Goal: Task Accomplishment & Management: Manage account settings

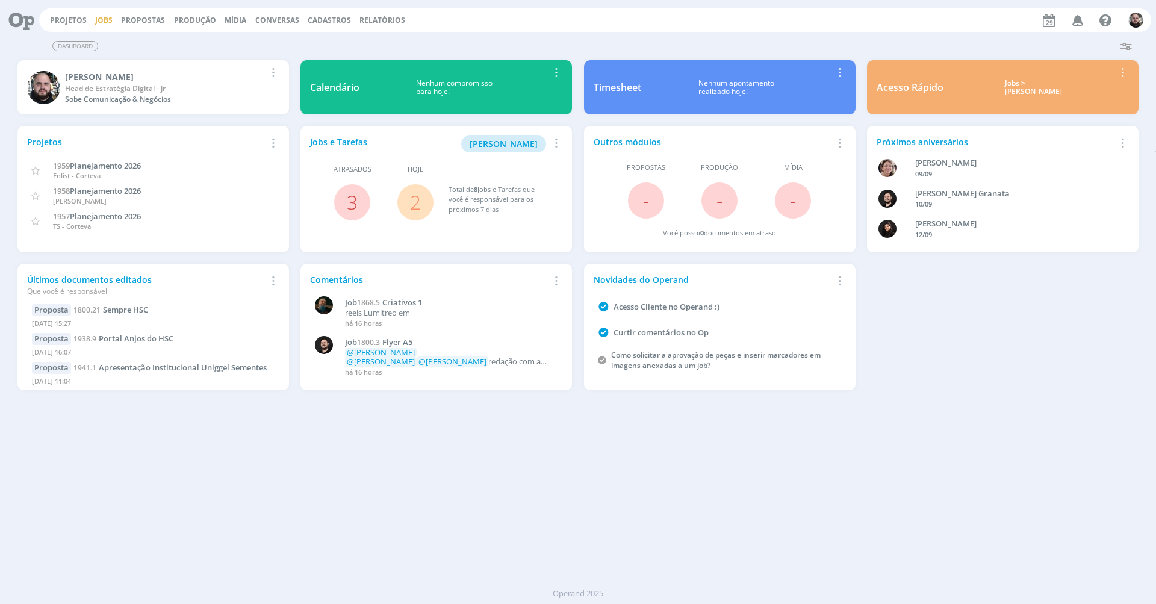
click at [108, 15] on link "Jobs" at bounding box center [103, 20] width 17 height 10
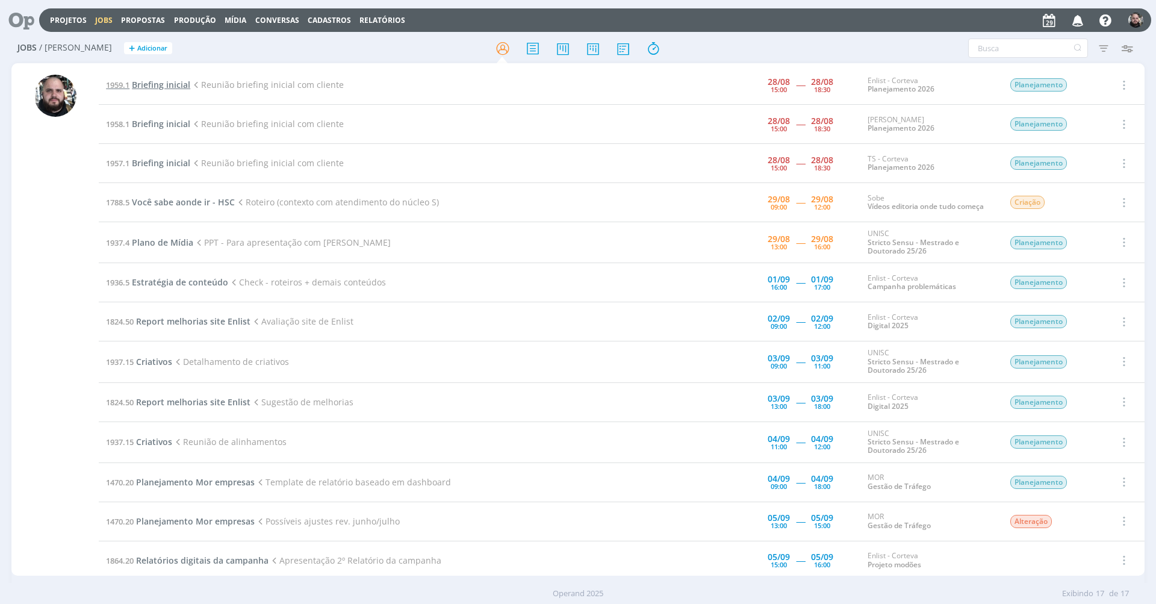
click at [144, 79] on span "Briefing inicial" at bounding box center [161, 84] width 58 height 11
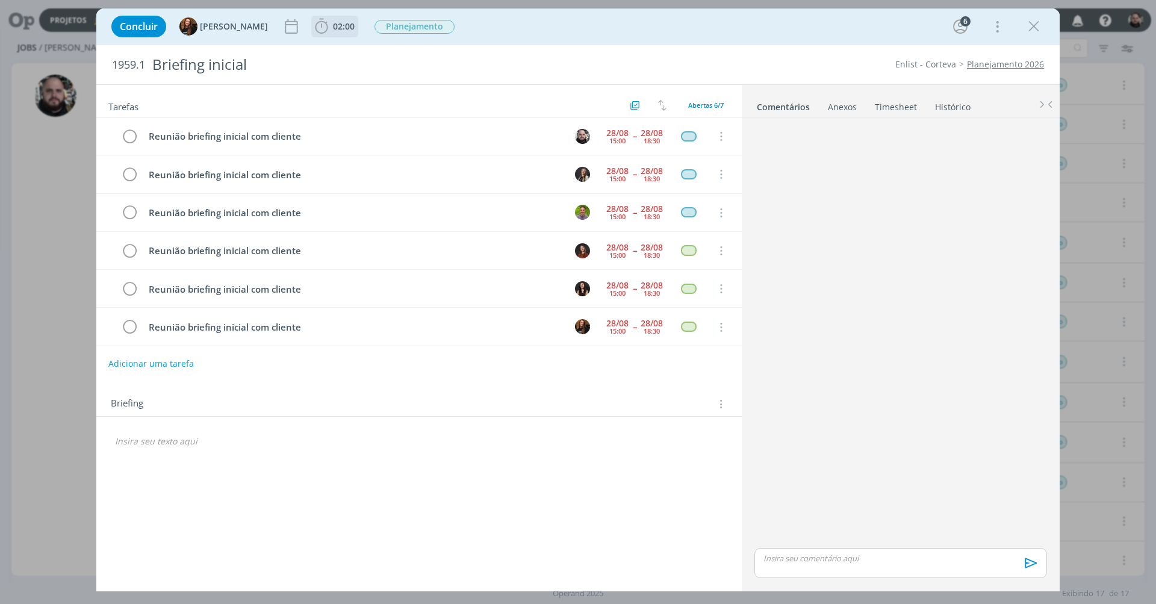
click at [333, 26] on span "02:00" at bounding box center [344, 25] width 22 height 11
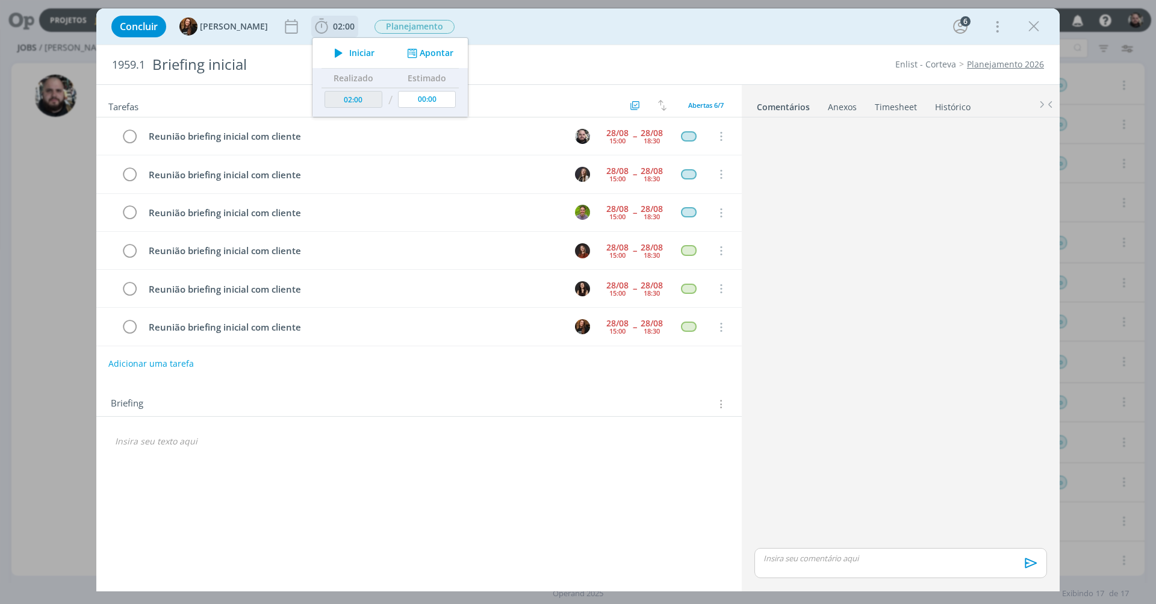
click at [414, 52] on button "Apontar" at bounding box center [429, 53] width 50 height 13
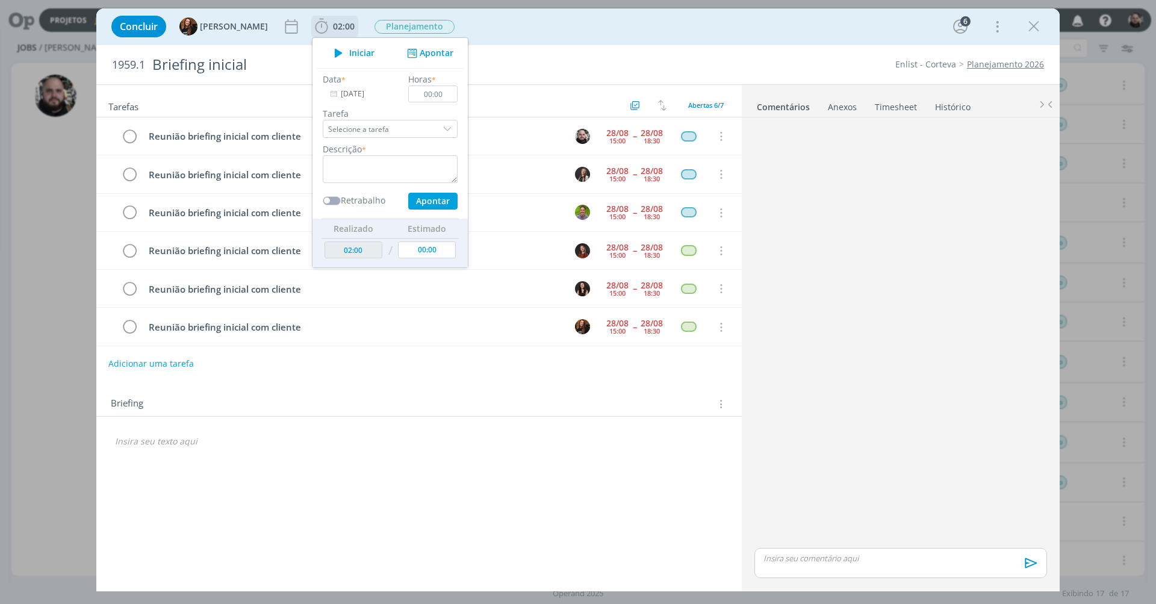
click at [371, 118] on label "Tarefa" at bounding box center [390, 113] width 135 height 13
click at [349, 96] on input "29/08/2025" at bounding box center [360, 94] width 75 height 17
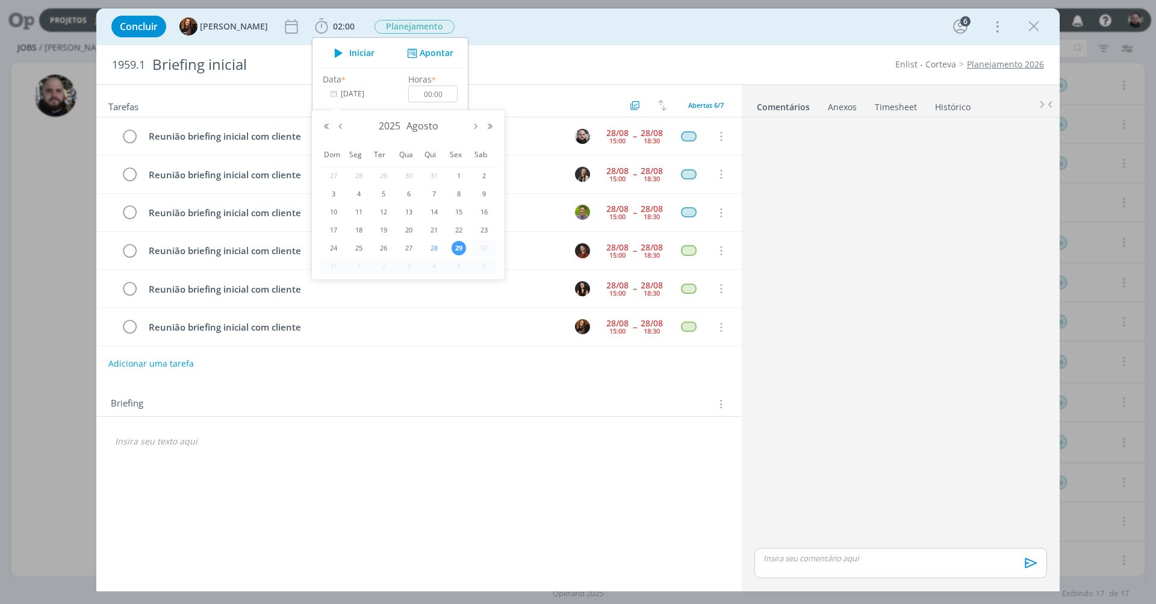
click at [432, 243] on span "28" at bounding box center [434, 248] width 14 height 14
type input "28/08/2025"
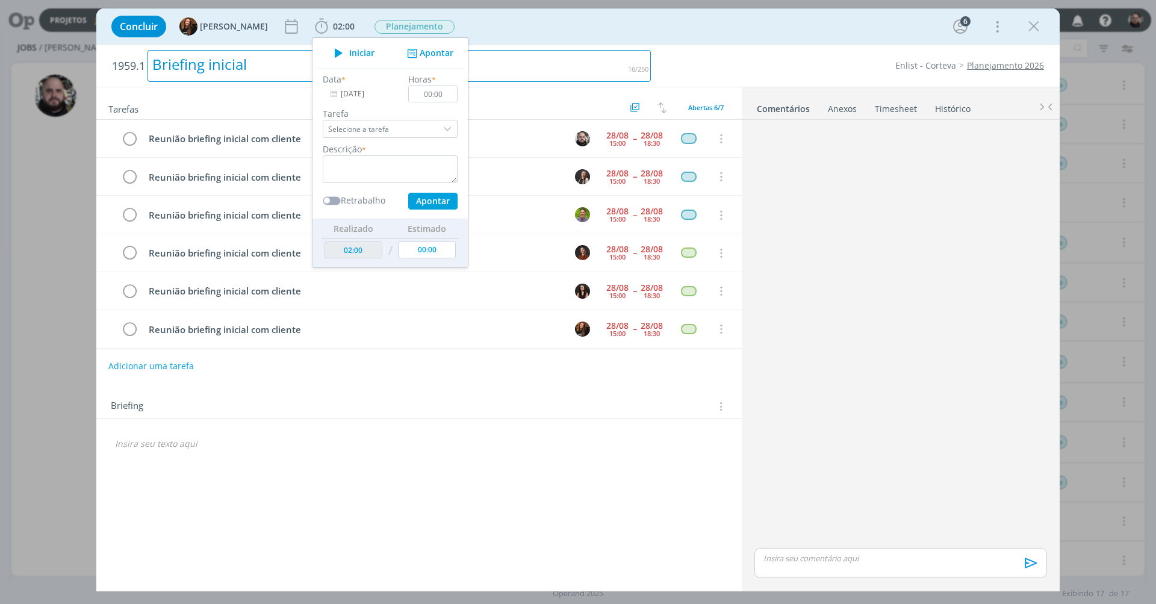
click at [553, 57] on div "Briefing inicial" at bounding box center [399, 66] width 503 height 32
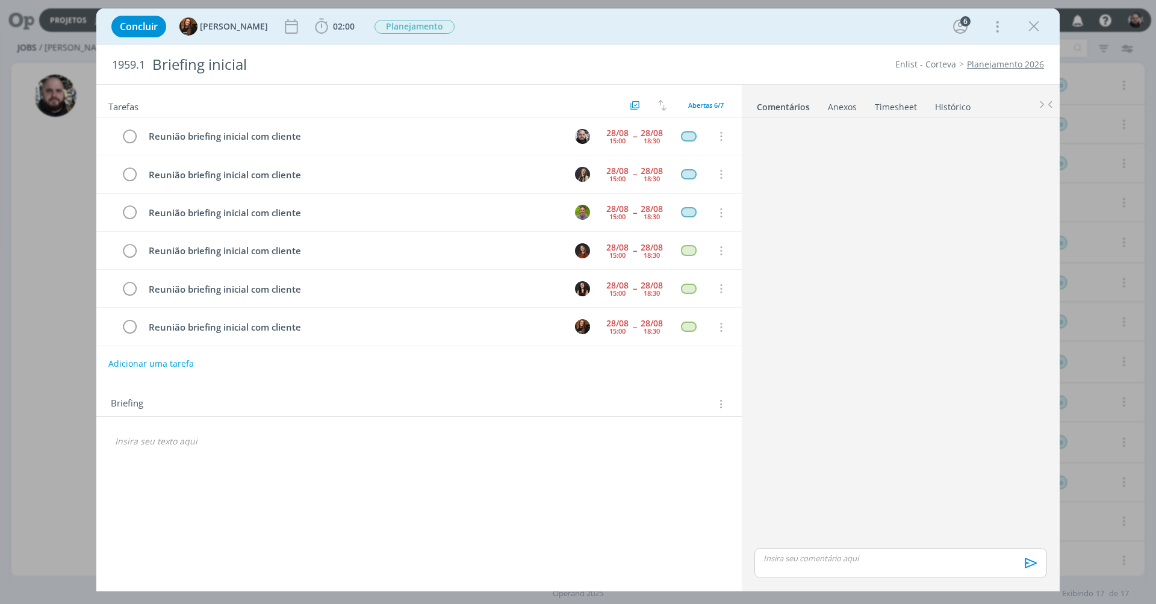
click at [892, 108] on link "Timesheet" at bounding box center [895, 104] width 43 height 17
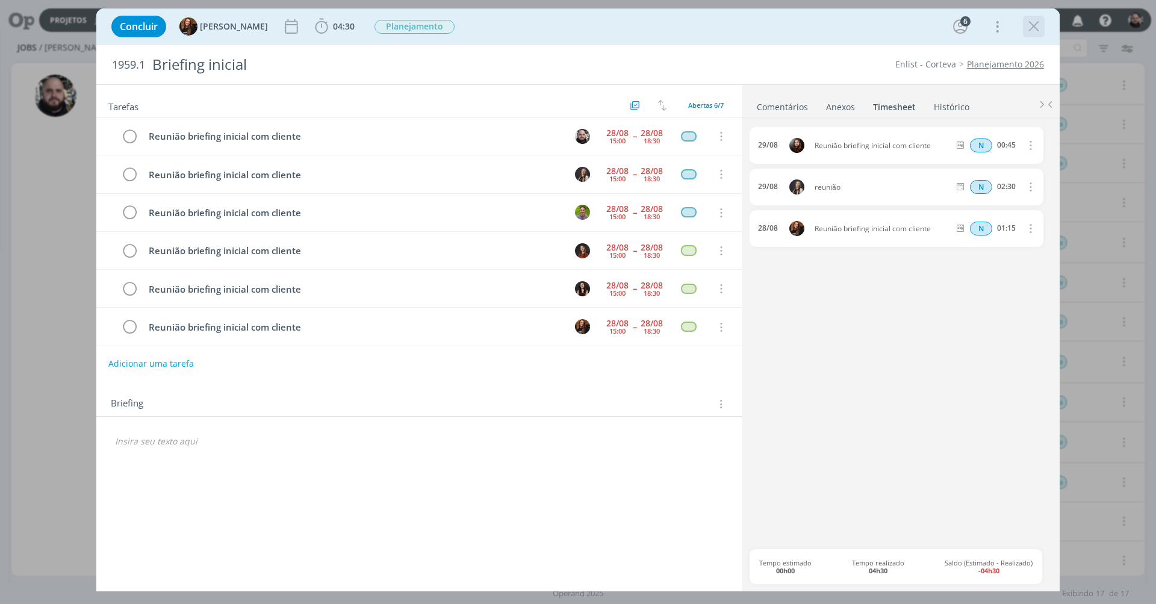
click at [1038, 24] on icon "dialog" at bounding box center [1034, 26] width 18 height 18
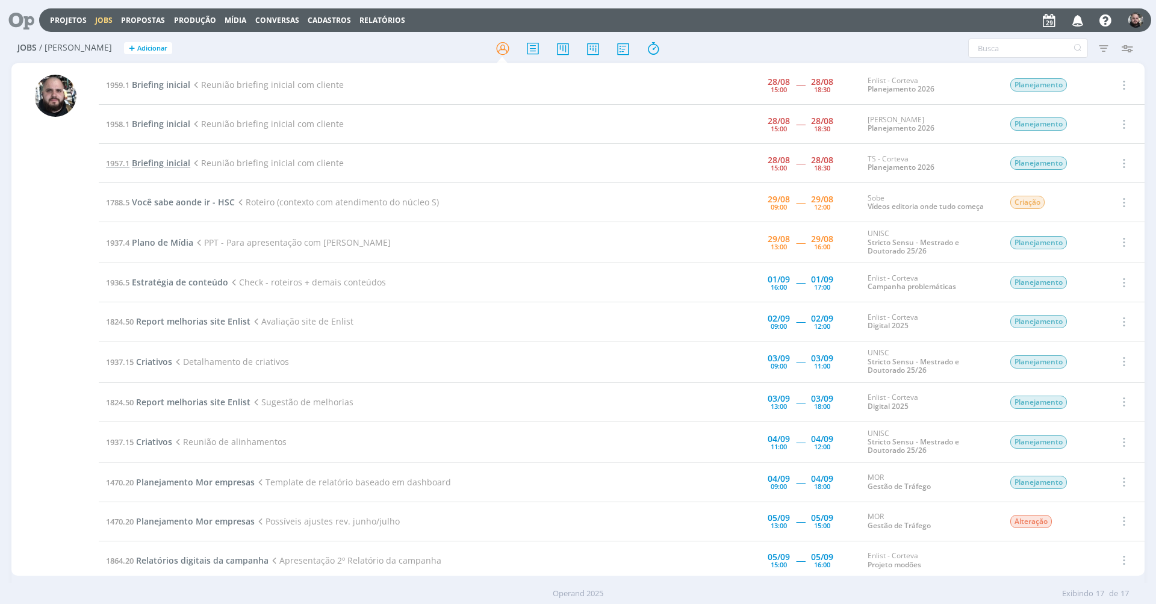
click at [179, 164] on span "Briefing inicial" at bounding box center [161, 162] width 58 height 11
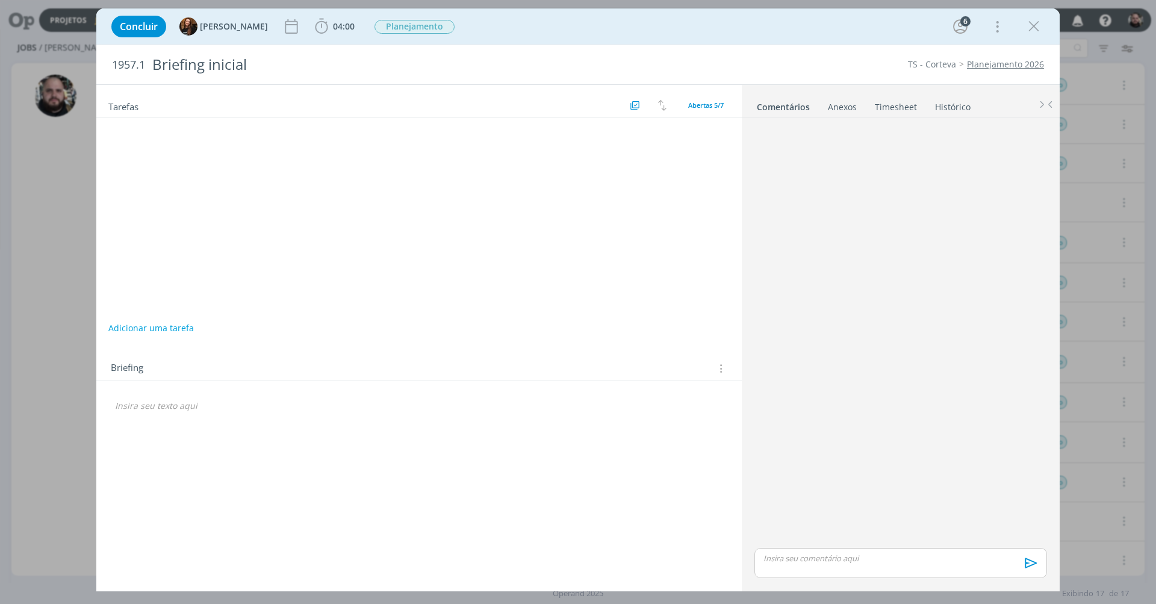
click at [911, 102] on link "Timesheet" at bounding box center [895, 104] width 43 height 17
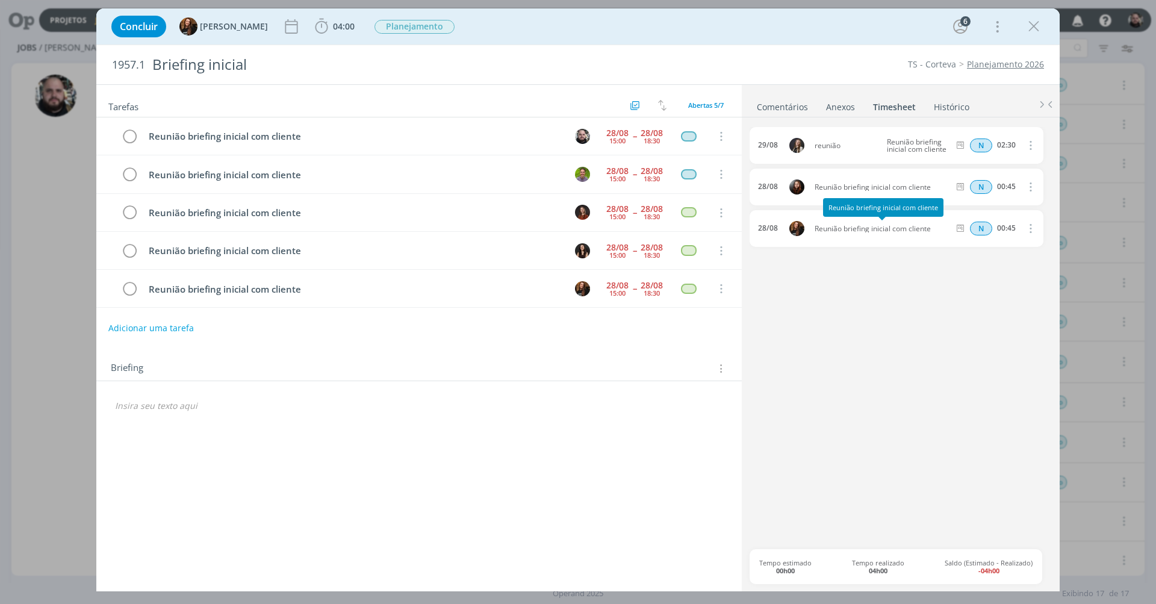
click at [886, 225] on span "Reunião briefing inicial com cliente" at bounding box center [882, 228] width 144 height 7
copy div "Reunião briefing inicial com cliente"
click at [335, 28] on span "04:00" at bounding box center [344, 25] width 22 height 11
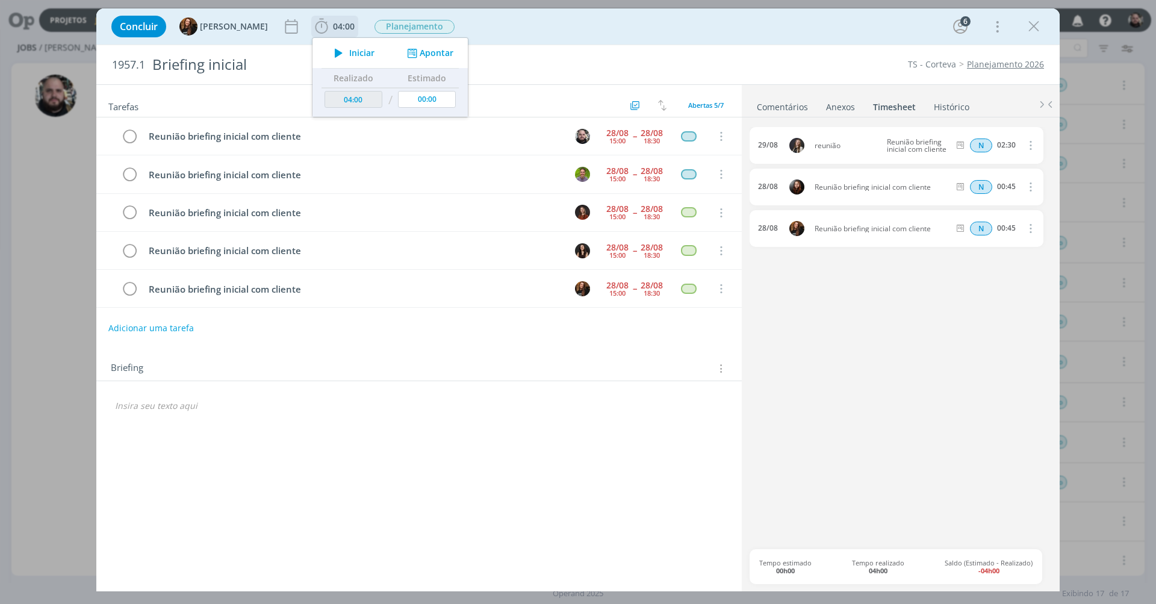
click at [368, 51] on div "Iniciar" at bounding box center [352, 53] width 78 height 17
click at [413, 56] on button "Apontar" at bounding box center [429, 53] width 50 height 13
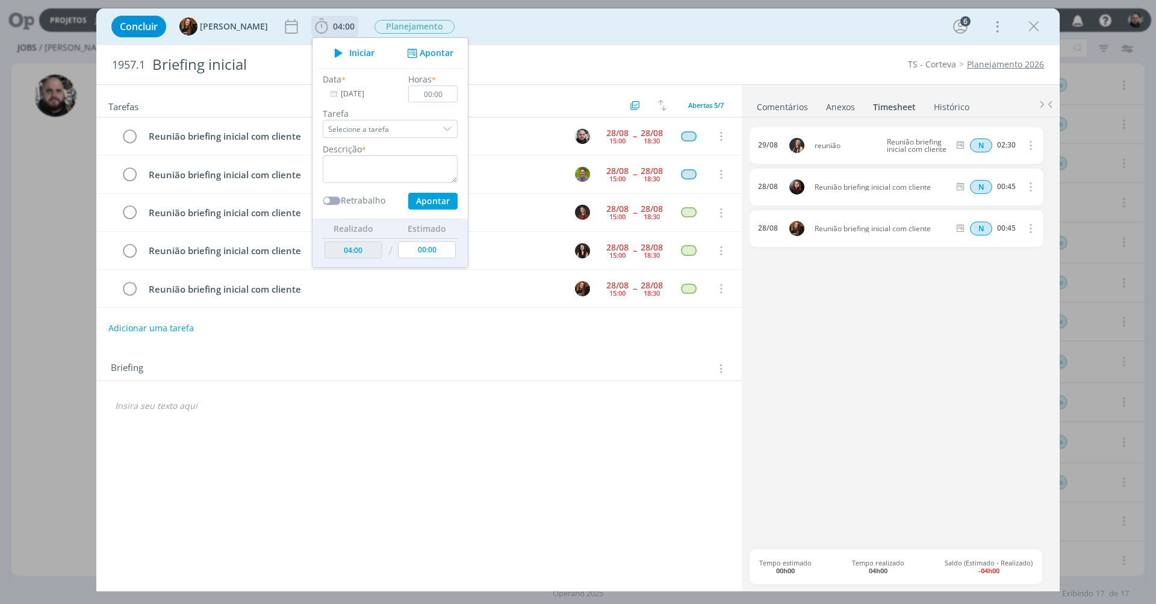
click at [361, 92] on input "29/08/2025" at bounding box center [360, 94] width 75 height 17
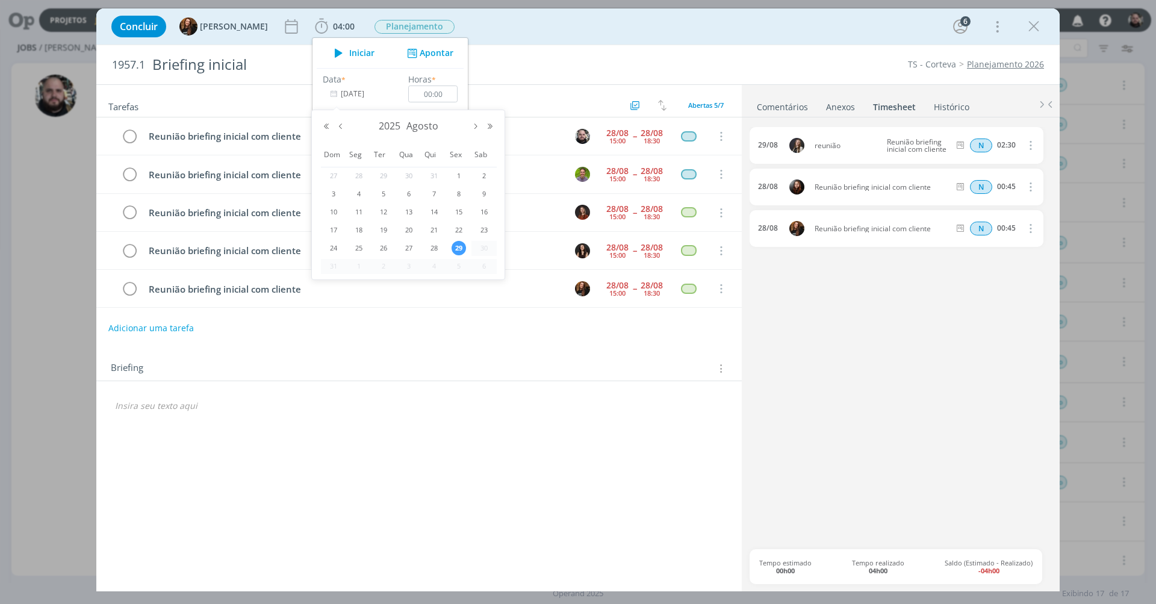
click at [432, 246] on span "28" at bounding box center [434, 248] width 14 height 14
type input "28/08/2025"
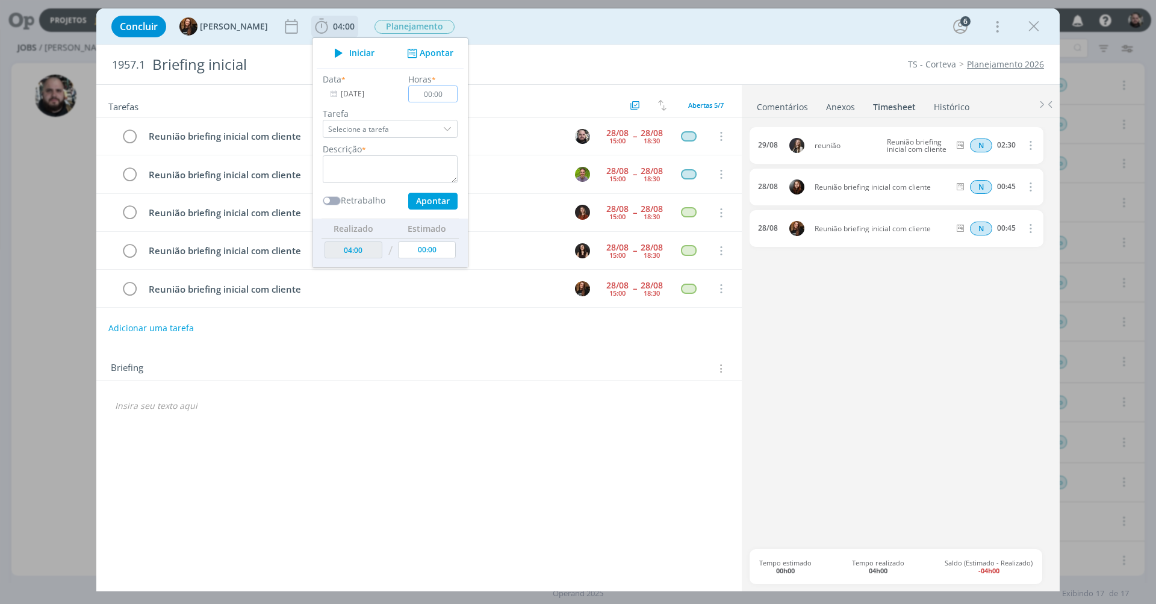
click at [434, 95] on input "00:00" at bounding box center [432, 94] width 49 height 17
type input "00:45"
click at [385, 166] on textarea "dialog" at bounding box center [390, 169] width 135 height 28
paste textarea "Reunião briefing inicial com cliente"
click at [416, 199] on button "Apontar" at bounding box center [432, 201] width 49 height 17
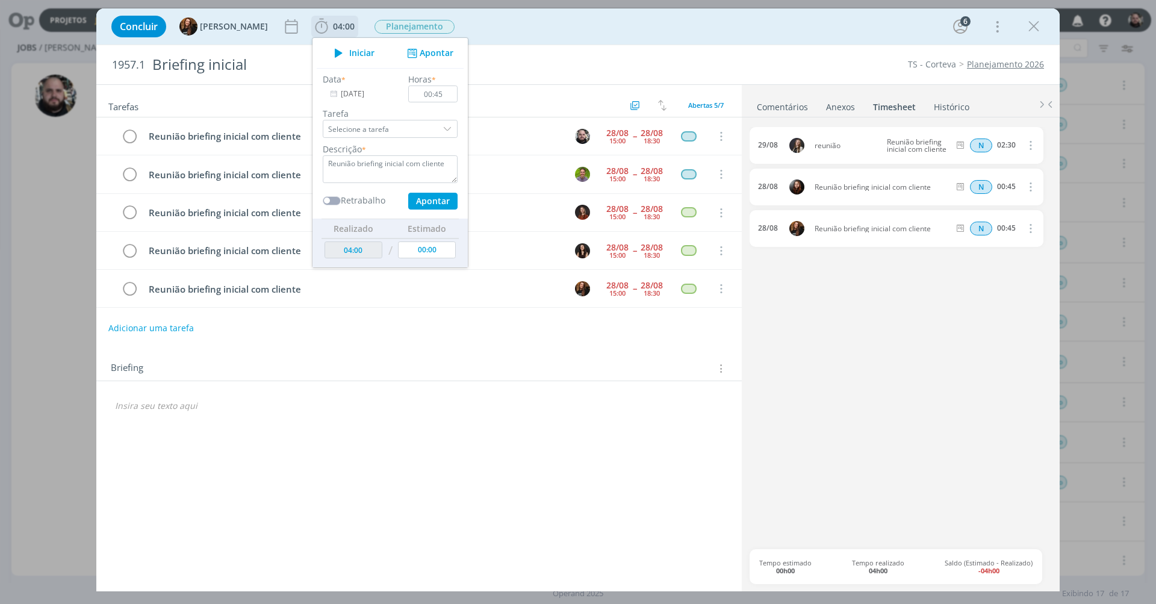
type textarea "Reunião briefing inicial com cliente"
type input "04:45"
type input "29/08/2025"
type input "00:00"
click at [641, 36] on div "Concluir Tayná Morsch 04:45 Iniciar Apontar Data * 29/08/2025 Horas * 00:00 Tar…" at bounding box center [578, 26] width 946 height 29
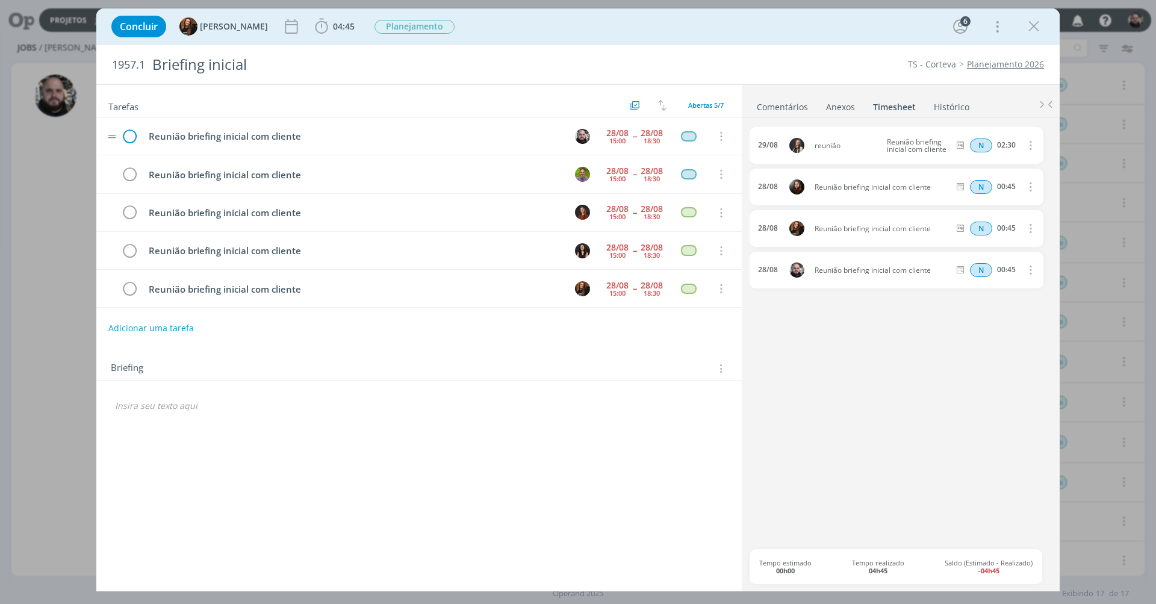
click at [127, 134] on icon "dialog" at bounding box center [129, 137] width 18 height 18
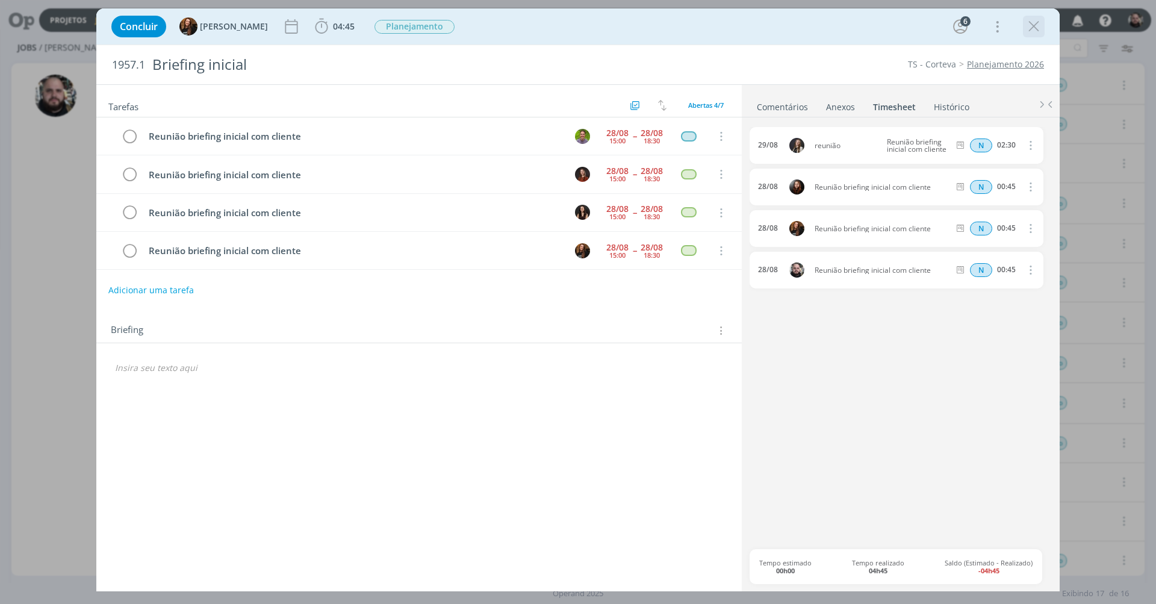
click at [1032, 28] on icon "dialog" at bounding box center [1034, 26] width 18 height 18
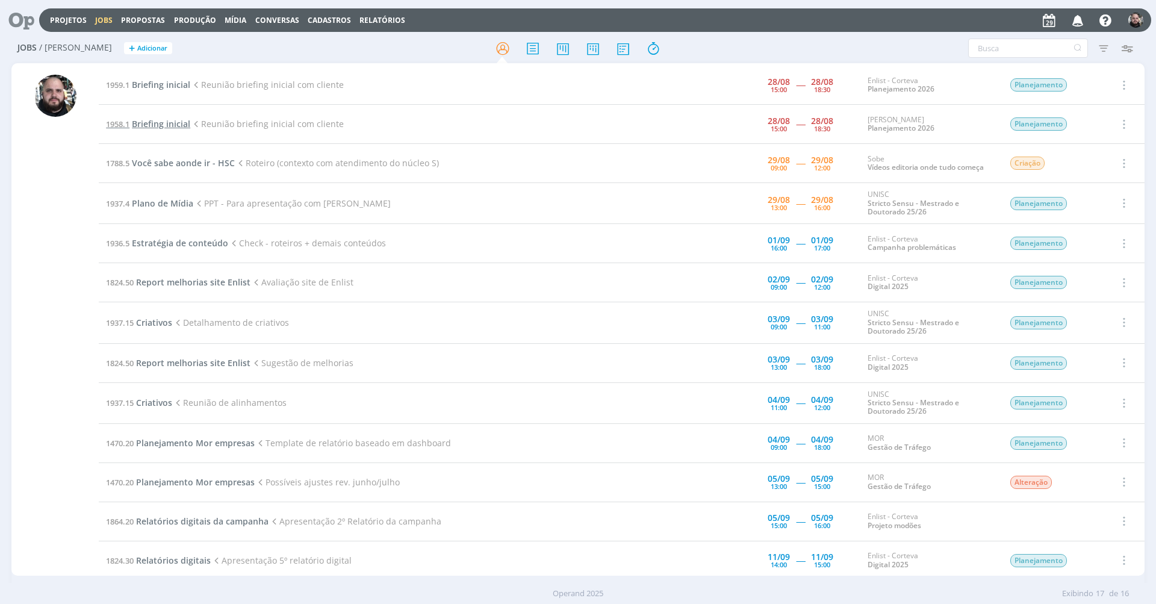
click at [187, 123] on span "Briefing inicial" at bounding box center [161, 123] width 58 height 11
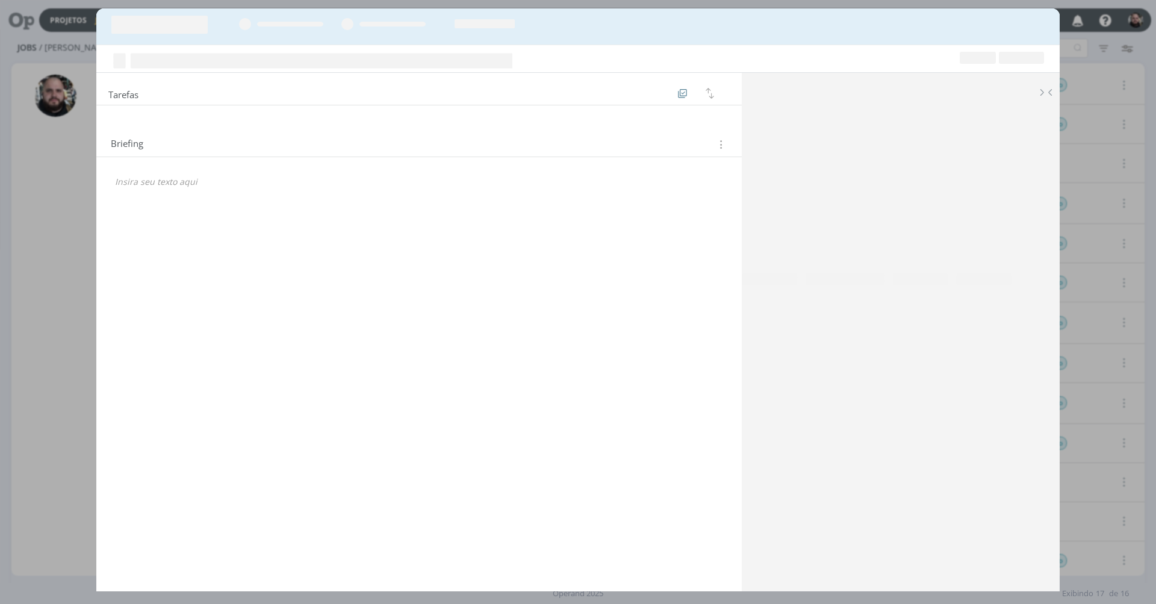
click at [181, 124] on div "Tarefas Criar template a partir deste job Visualizar Templates Ordenar por: Pra…" at bounding box center [419, 327] width 646 height 508
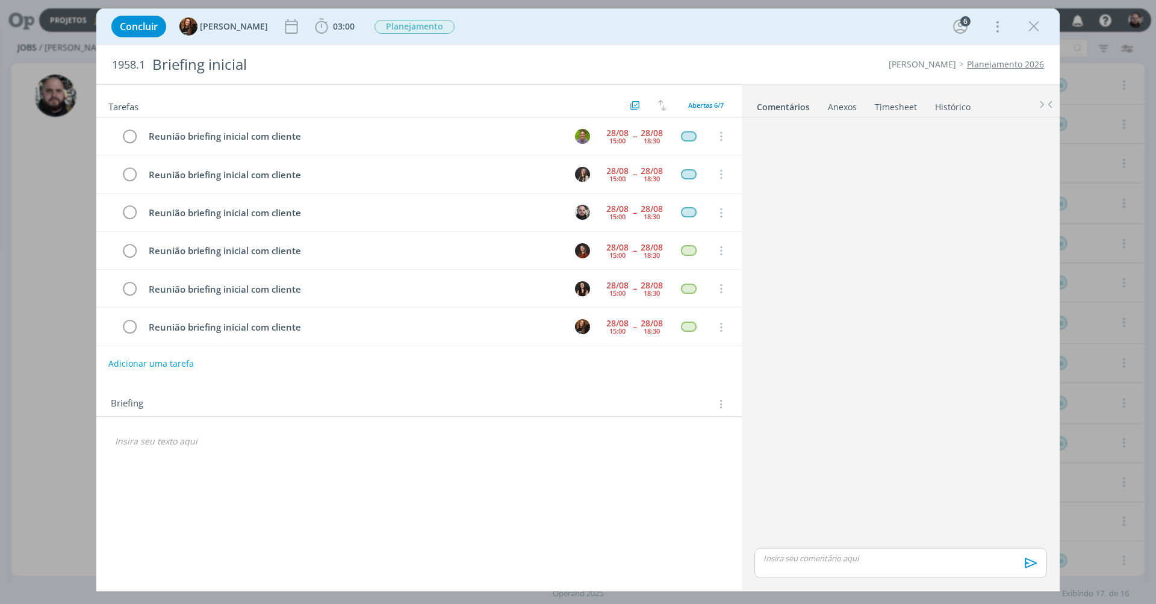
scroll to position [1, 0]
click at [896, 104] on link "Timesheet" at bounding box center [895, 104] width 43 height 17
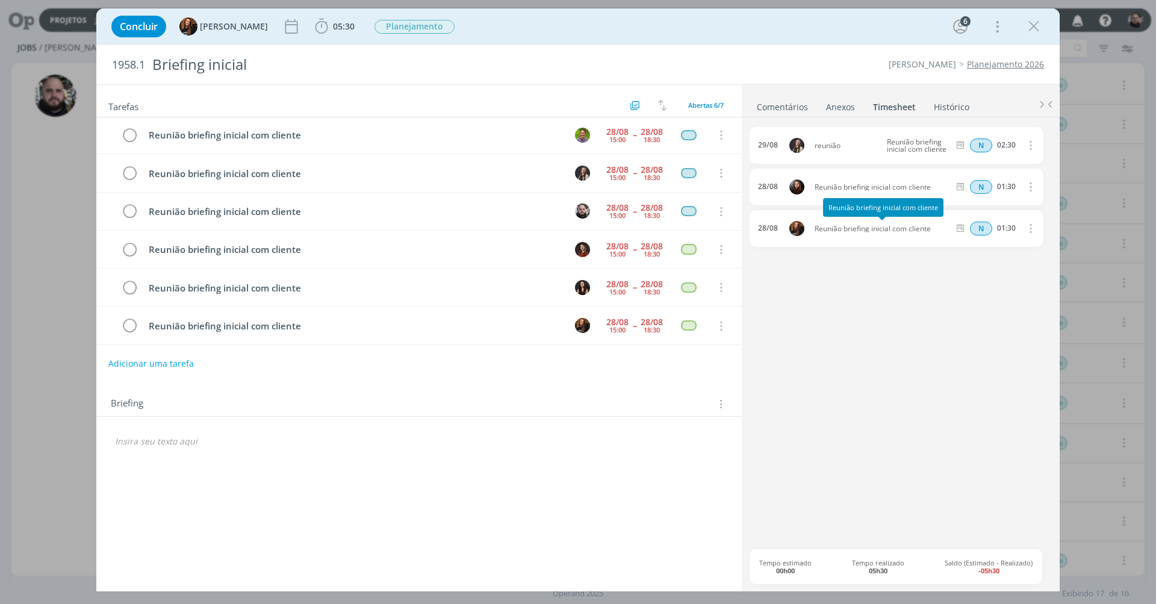
click at [852, 228] on span "Reunião briefing inicial com cliente" at bounding box center [882, 228] width 144 height 7
copy div "Reunião briefing inicial com cliente"
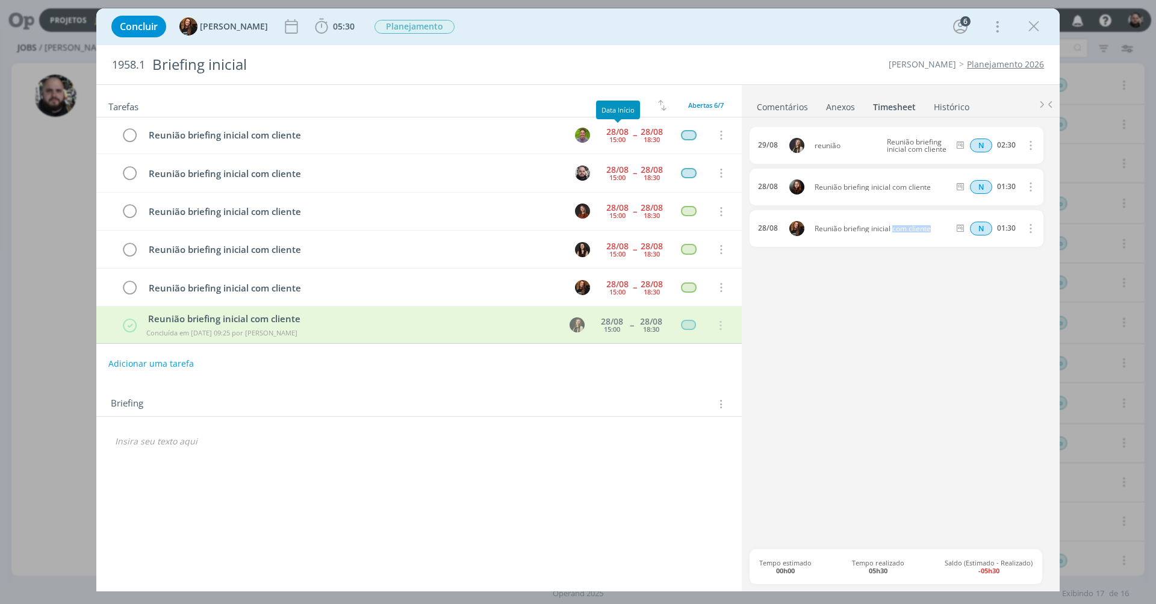
scroll to position [0, 0]
click at [841, 298] on div "29/08 reunião Reunião briefing inicial com cliente N 02:30 Excluir 28/08 Reuniã…" at bounding box center [901, 338] width 302 height 422
click at [850, 267] on div "29/08 reunião Reunião briefing inicial com cliente N 02:30 Excluir 28/08 Reuniã…" at bounding box center [901, 338] width 302 height 422
click at [850, 228] on span "Reunião briefing inicial com cliente" at bounding box center [882, 228] width 144 height 7
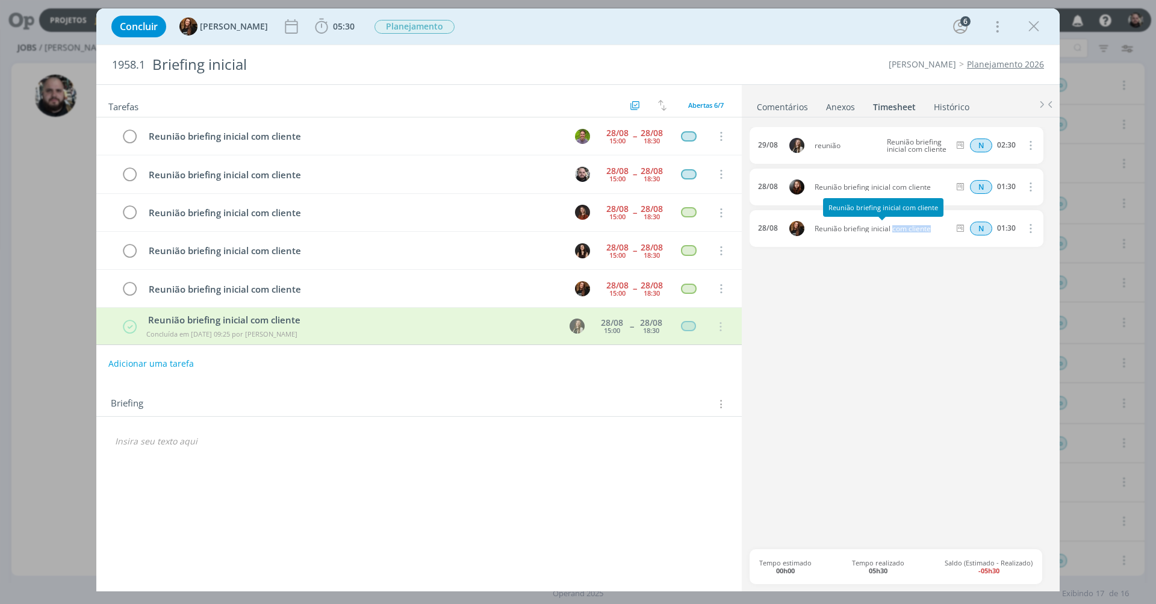
click at [850, 228] on span "Reunião briefing inicial com cliente" at bounding box center [882, 228] width 144 height 7
copy div "Reunião briefing inicial com cliente"
click at [319, 30] on icon "dialog" at bounding box center [322, 26] width 18 height 18
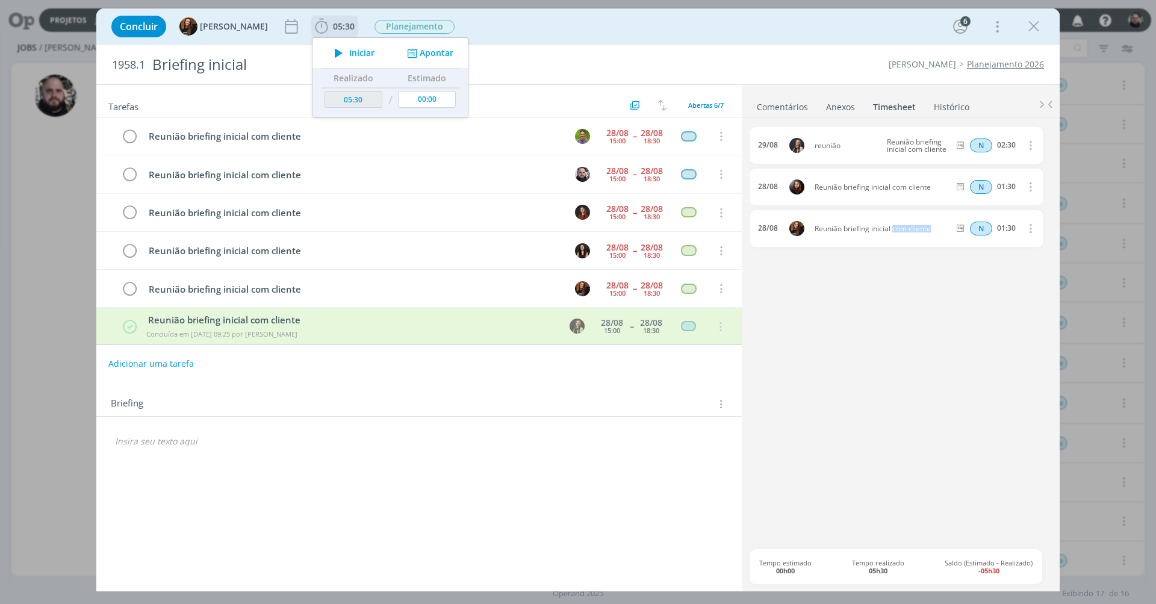
click at [422, 52] on button "Apontar" at bounding box center [429, 53] width 50 height 13
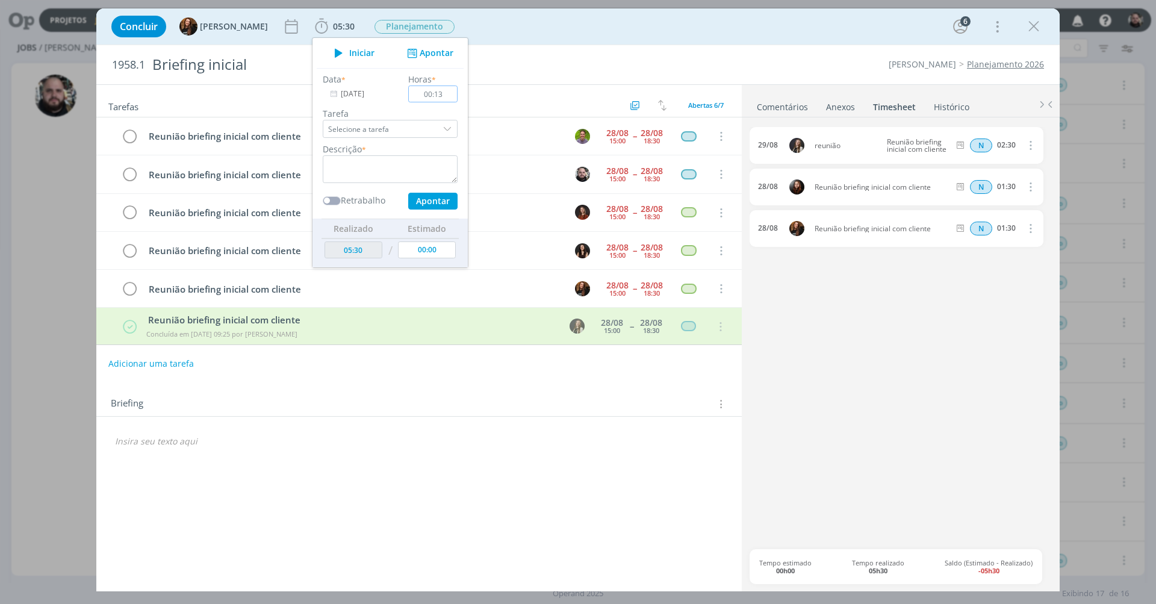
type input "01:30"
click at [420, 163] on textarea "dialog" at bounding box center [390, 169] width 135 height 28
paste textarea "Reunião briefing inicial com cliente"
click at [416, 200] on button "Apontar" at bounding box center [432, 201] width 49 height 17
type textarea "Reunião briefing inicial com cliente"
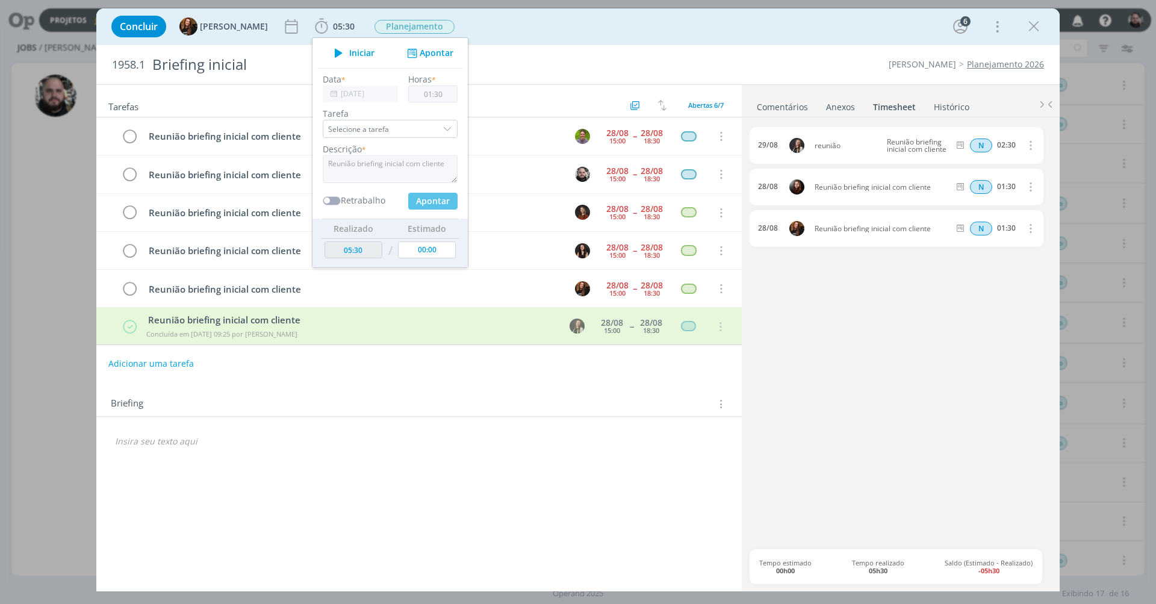
type input "07:00"
type input "00:00"
click at [612, 16] on div "Concluir Tayná Morsch 07:00 Iniciar Apontar Data * 29/08/2025 Horas * 00:00 Tar…" at bounding box center [578, 26] width 946 height 29
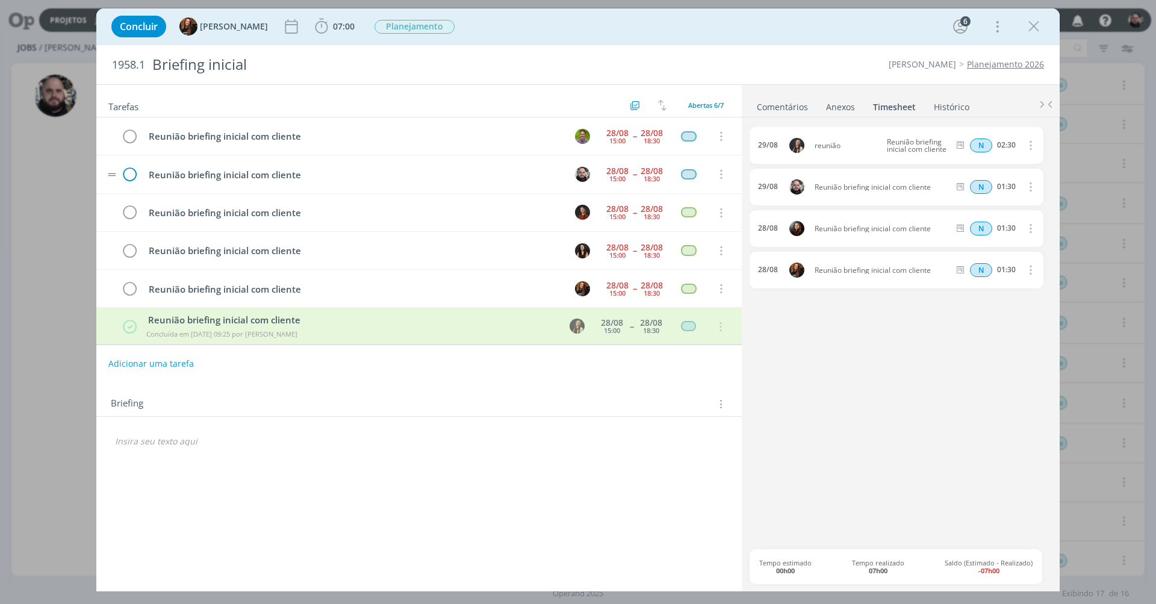
click at [129, 173] on icon "dialog" at bounding box center [129, 175] width 18 height 18
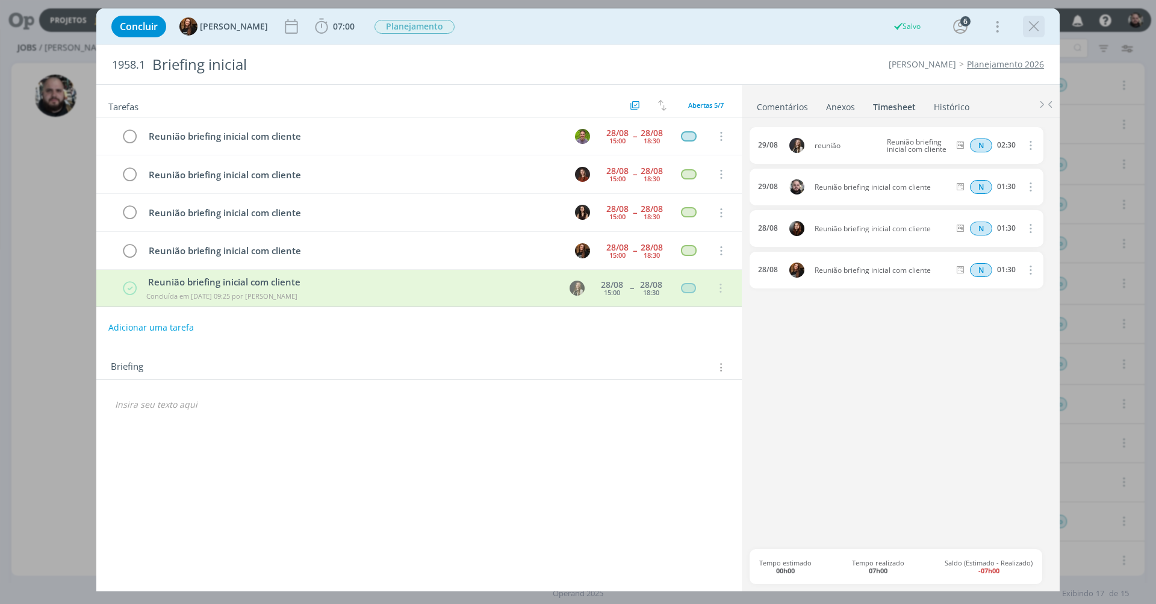
click at [1026, 22] on icon "dialog" at bounding box center [1034, 26] width 18 height 18
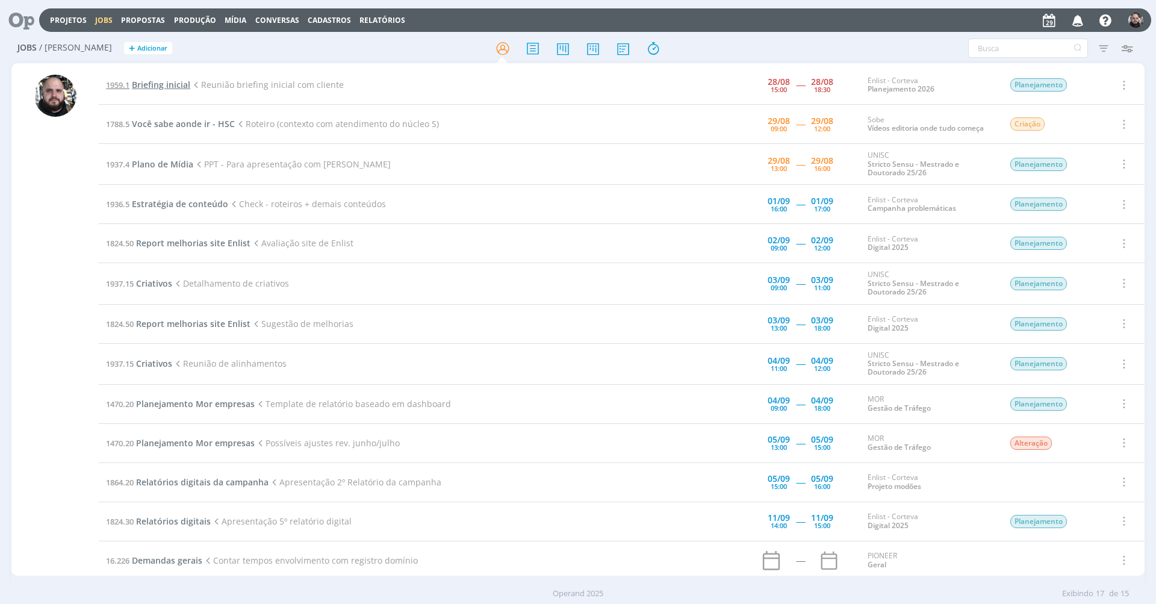
click at [166, 85] on span "Briefing inicial" at bounding box center [161, 84] width 58 height 11
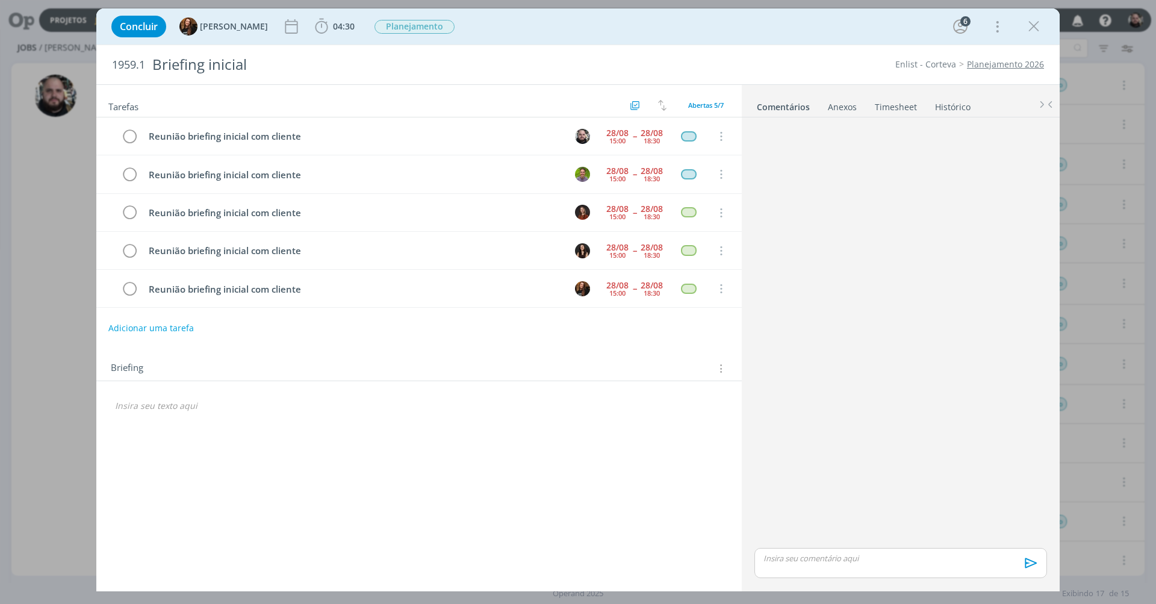
click at [889, 104] on link "Timesheet" at bounding box center [895, 104] width 43 height 17
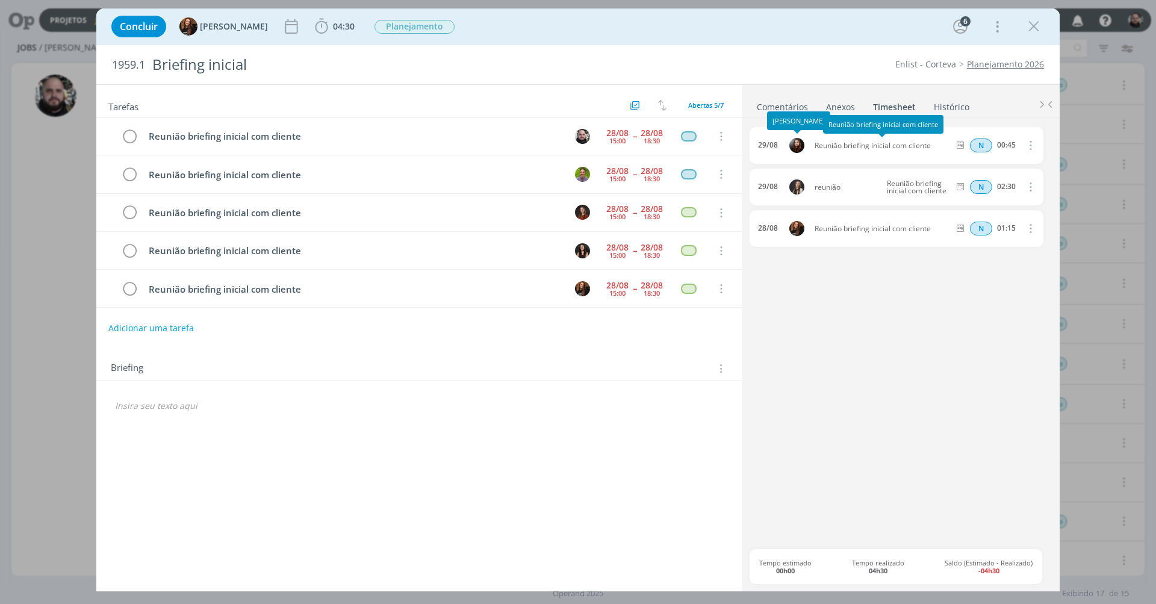
click at [888, 147] on span "Reunião briefing inicial com cliente" at bounding box center [882, 145] width 144 height 7
click at [887, 147] on span "Reunião briefing inicial com cliente" at bounding box center [882, 145] width 144 height 7
copy div "Reunião briefing inicial com cliente"
click at [333, 29] on span "04:30" at bounding box center [344, 25] width 22 height 11
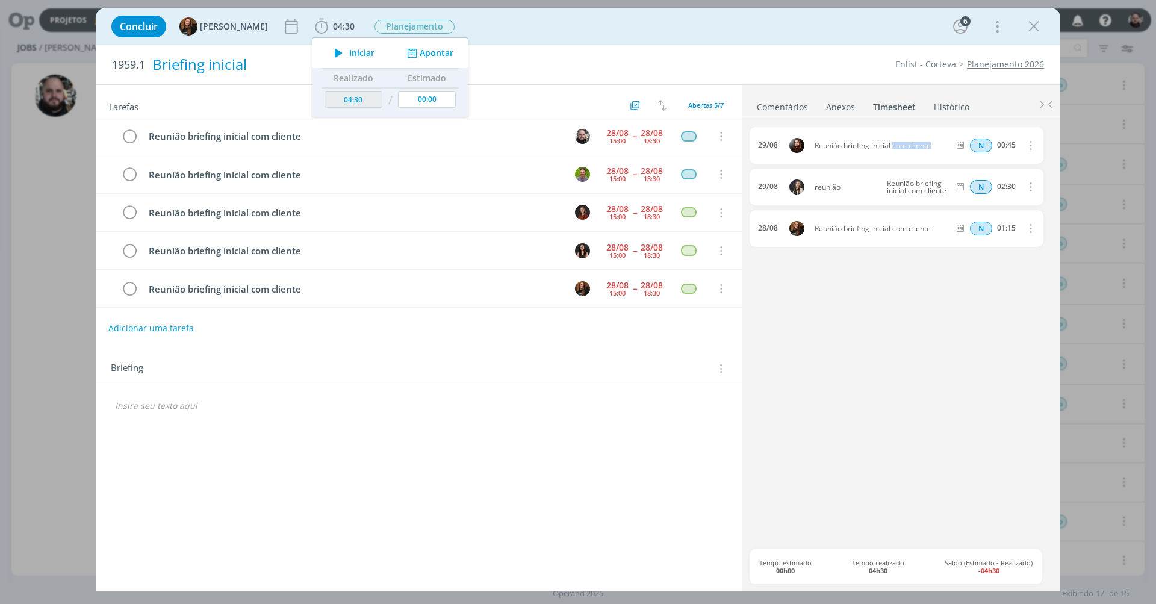
drag, startPoint x: 421, startPoint y: 52, endPoint x: 486, endPoint y: 72, distance: 68.0
click at [421, 52] on button "Apontar" at bounding box center [429, 53] width 50 height 13
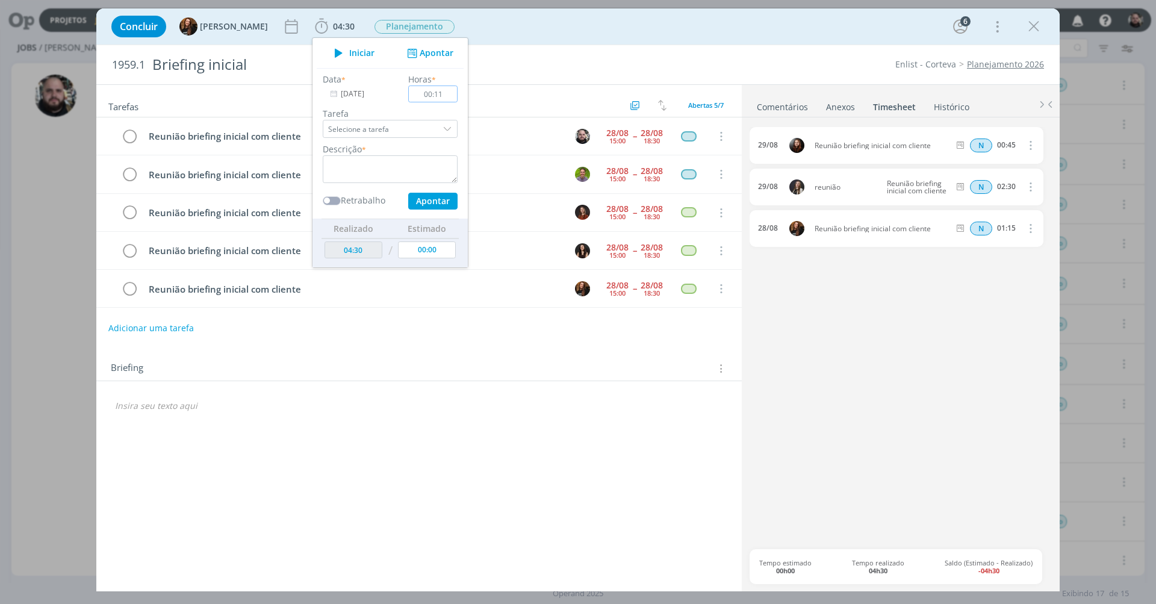
type input "01:15"
click at [418, 157] on textarea "dialog" at bounding box center [390, 169] width 135 height 28
paste textarea "Reunião briefing inicial com cliente"
click at [419, 201] on button "Apontar" at bounding box center [432, 201] width 49 height 17
type textarea "Reunião briefing inicial com cliente"
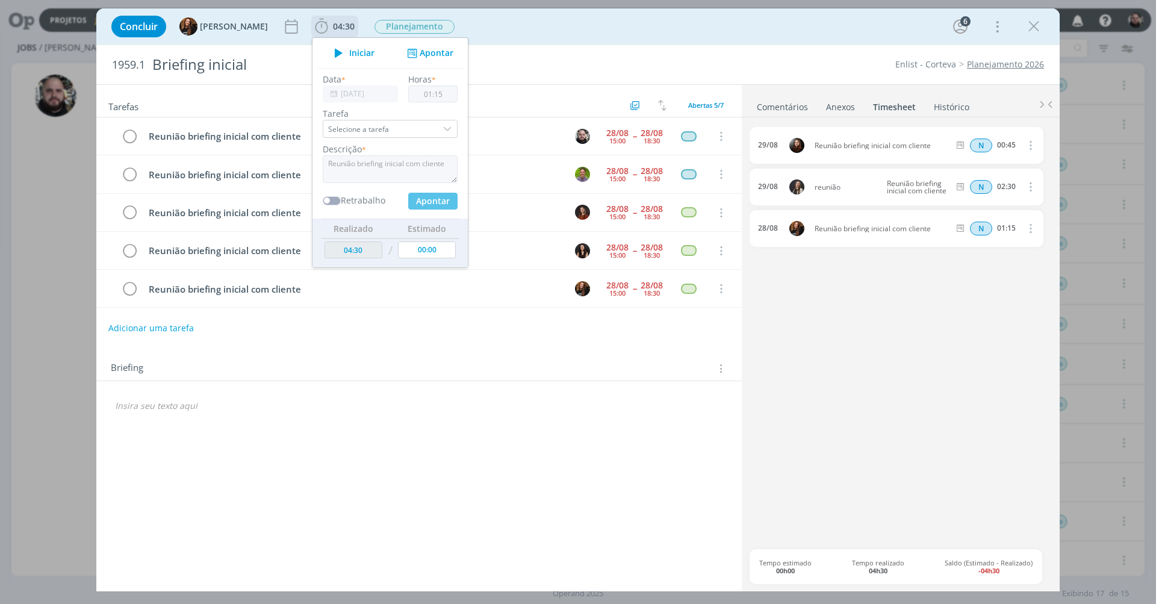
type input "00:00"
type input "05:45"
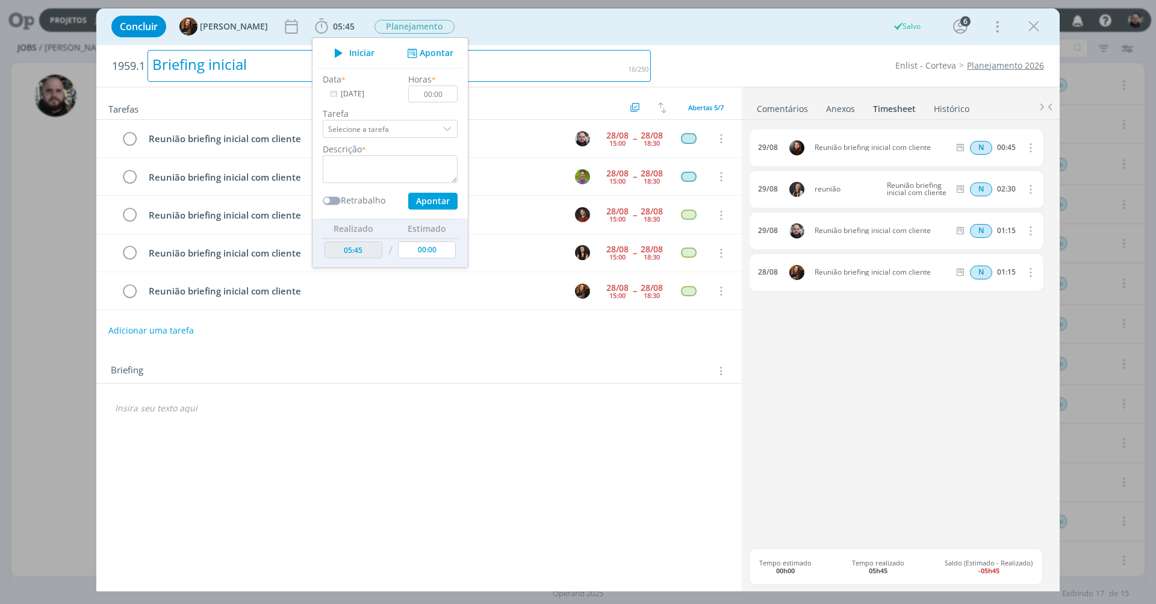
click at [538, 45] on div "1959.1 Briefing inicial Enlist - Corteva Planejamento 2026 Tarefas Usar Job de …" at bounding box center [578, 318] width 964 height 547
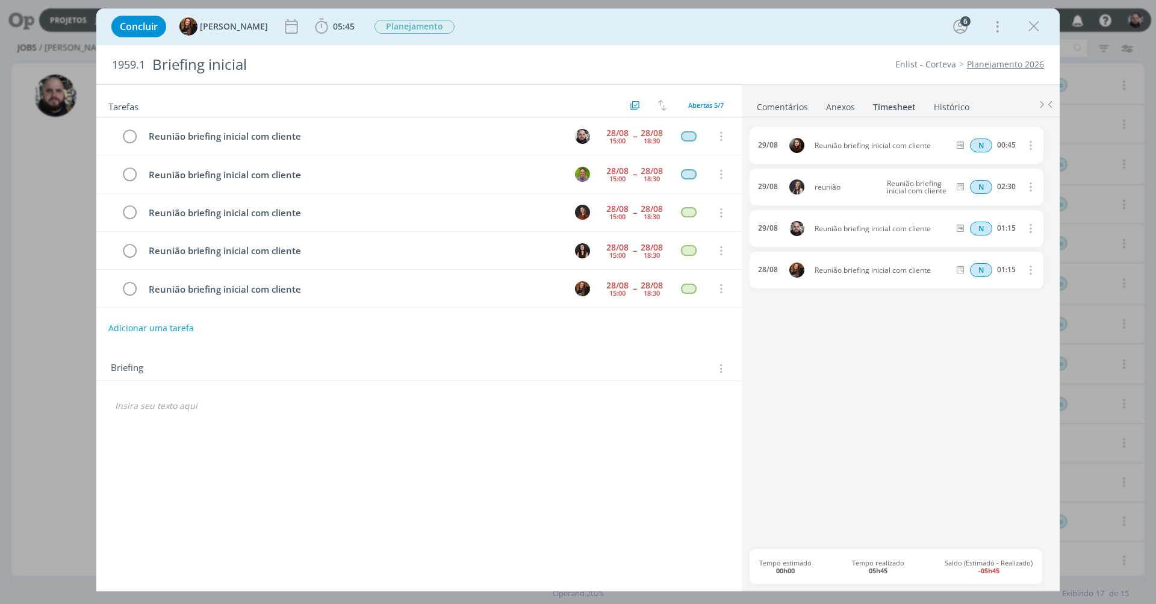
click at [882, 114] on ul "Comentários Anexos 0 Timesheet Histórico" at bounding box center [901, 101] width 318 height 33
click at [126, 132] on icon "dialog" at bounding box center [129, 137] width 18 height 18
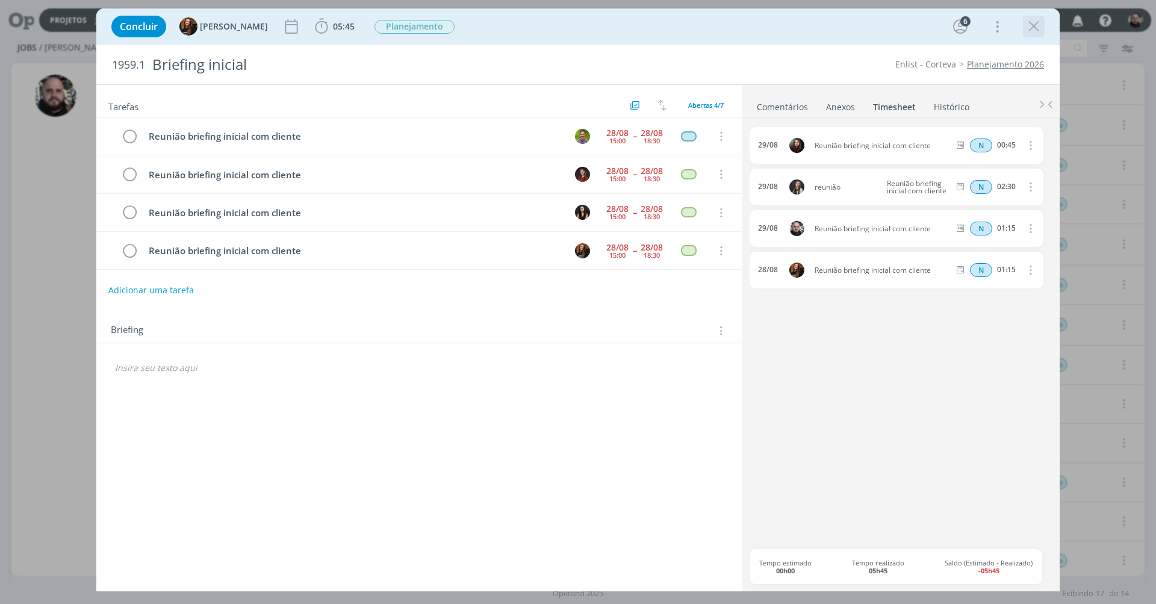
click at [1040, 26] on icon "dialog" at bounding box center [1034, 26] width 18 height 18
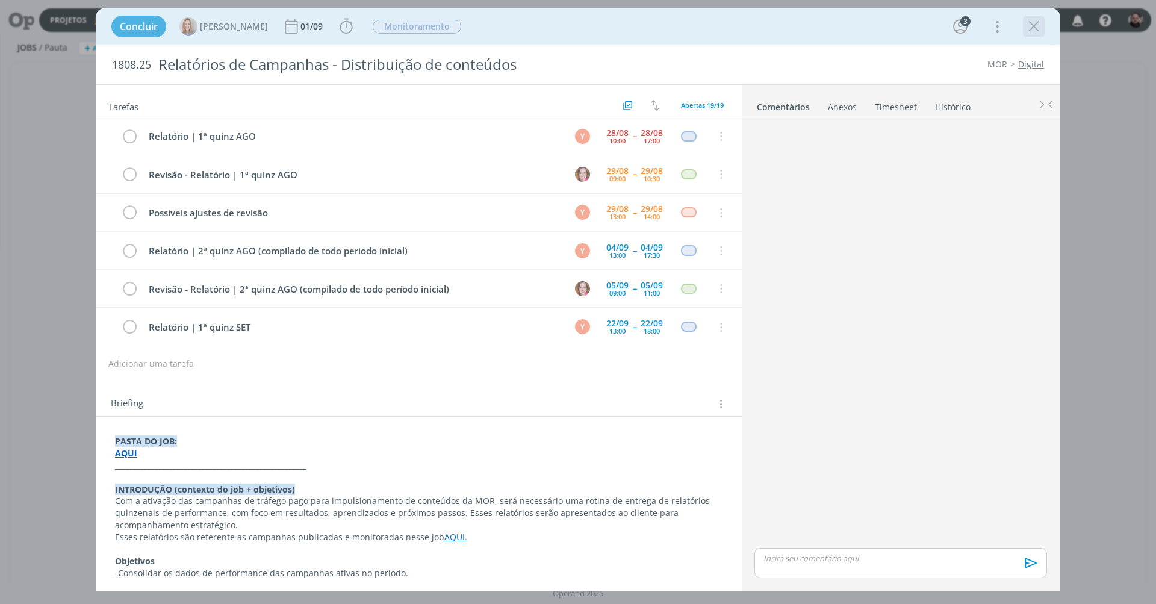
click at [1033, 27] on icon "dialog" at bounding box center [1034, 26] width 18 height 18
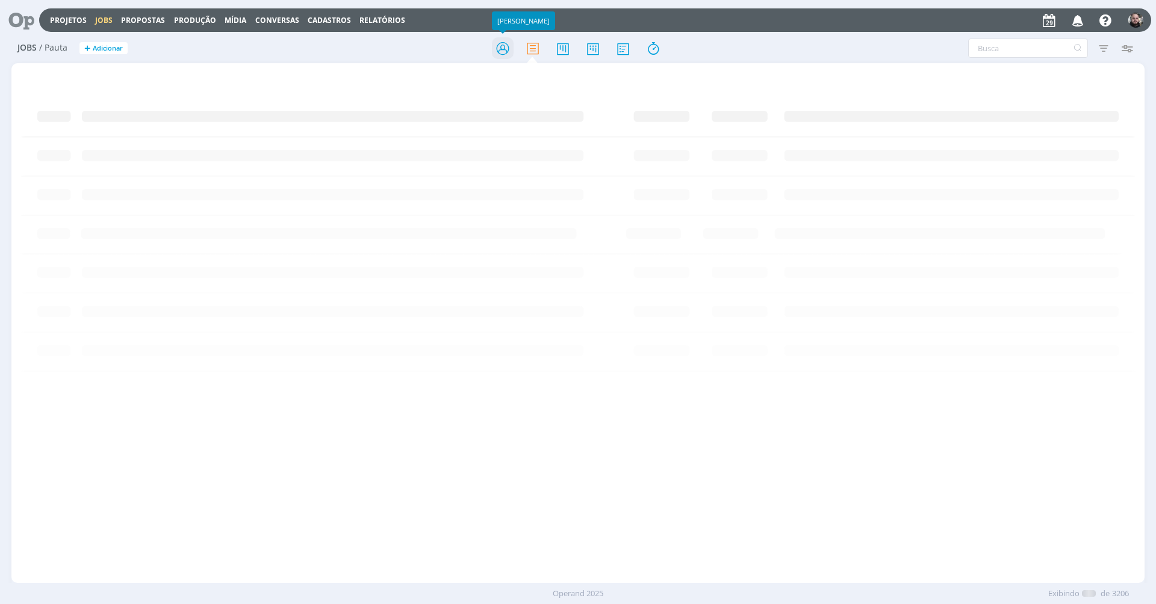
click at [502, 53] on icon at bounding box center [503, 48] width 22 height 23
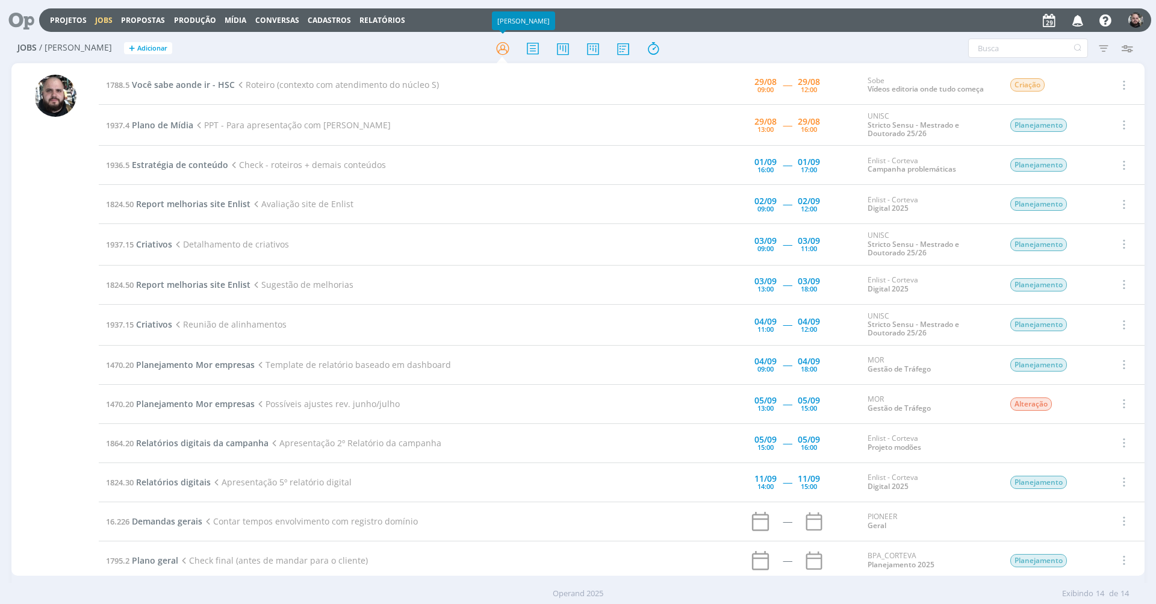
click at [20, 17] on icon at bounding box center [17, 19] width 25 height 23
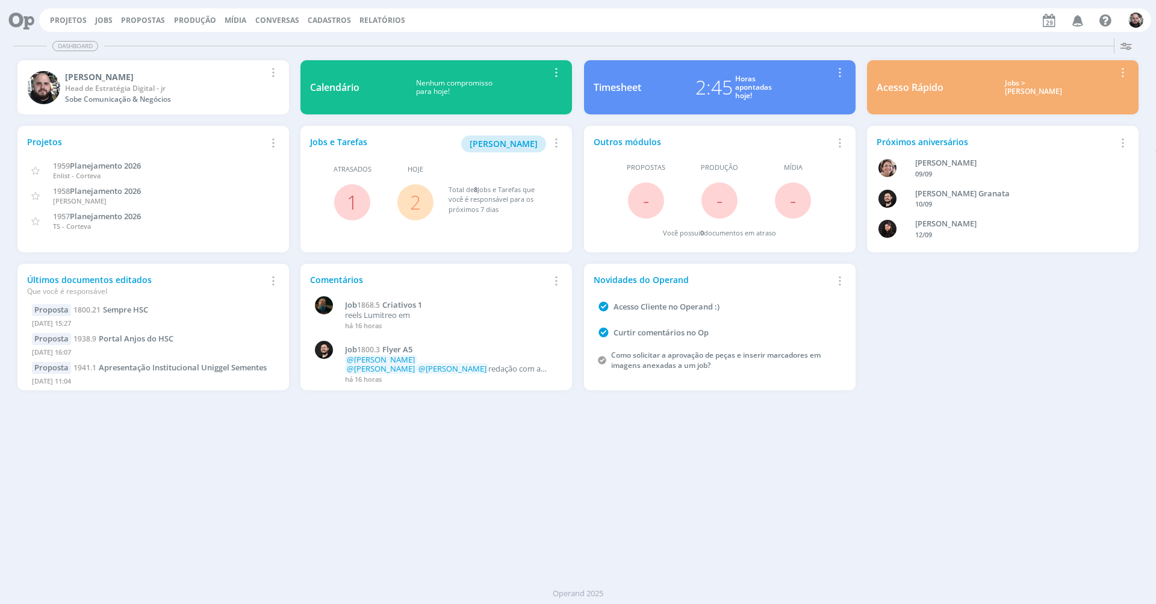
click at [749, 90] on div "Horas apontadas hoje!" at bounding box center [753, 88] width 37 height 26
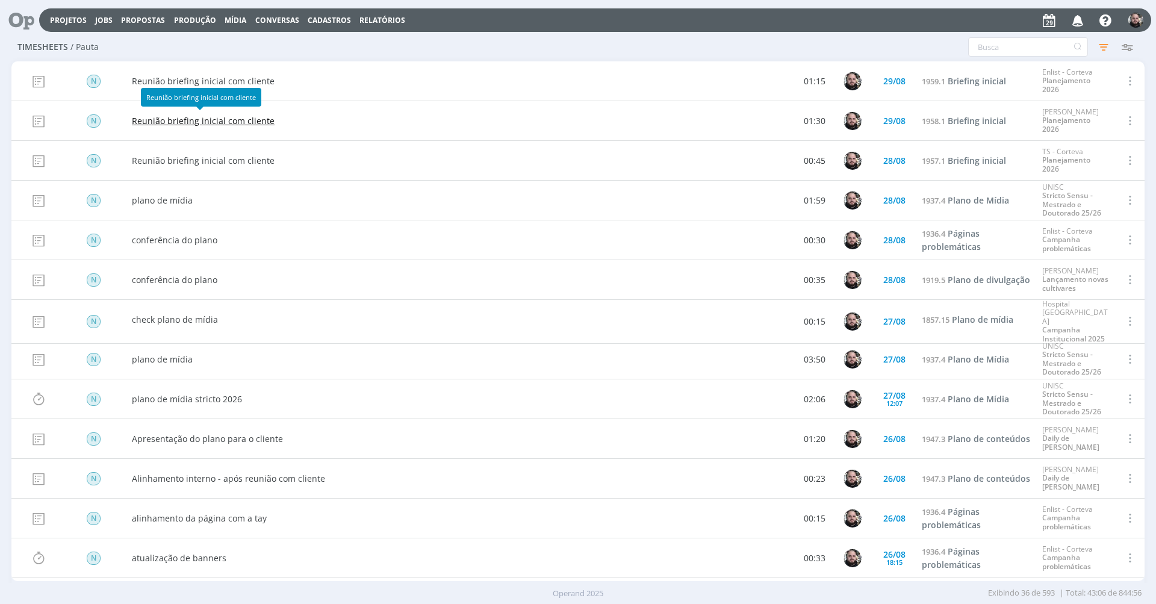
click at [204, 118] on link "Reunião briefing inicial com cliente" at bounding box center [203, 120] width 143 height 13
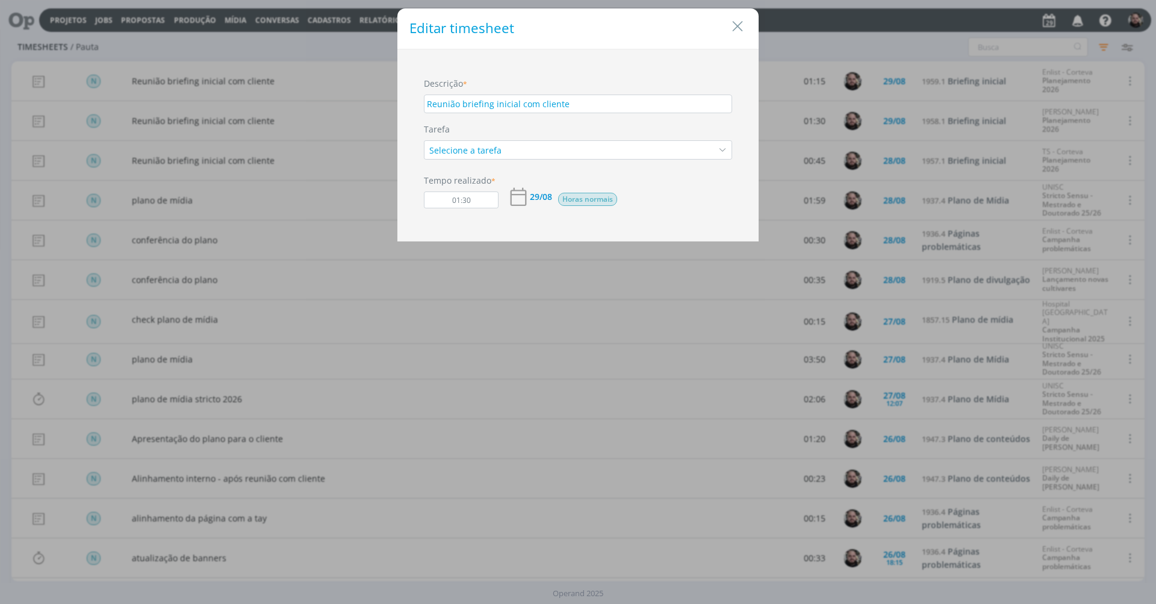
click at [532, 193] on div "29/08" at bounding box center [541, 197] width 22 height 8
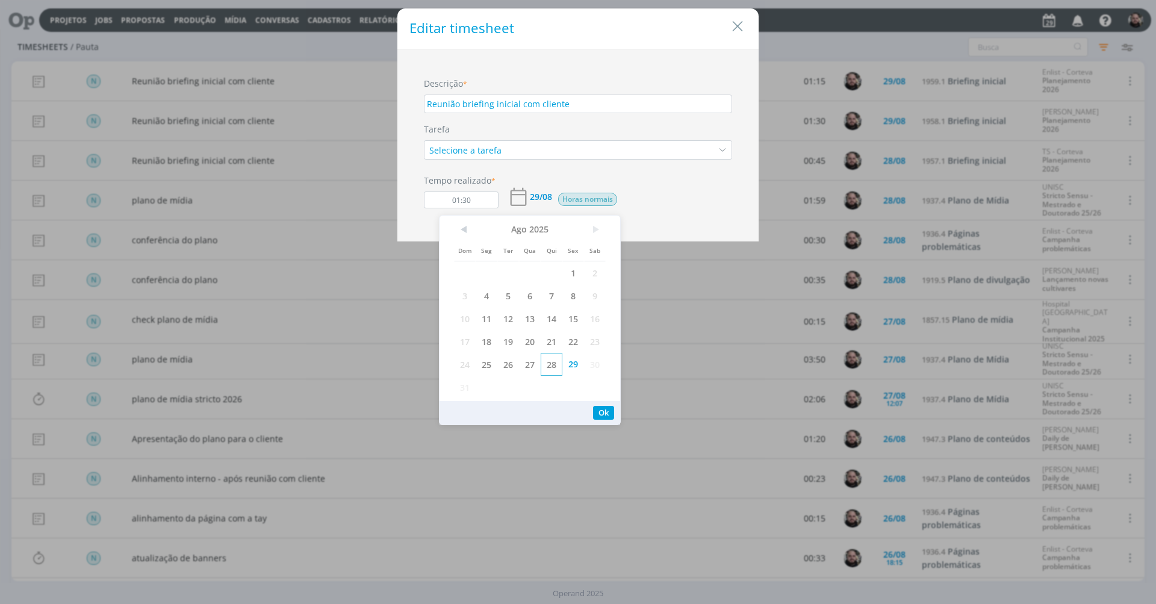
click at [552, 366] on span "28" at bounding box center [552, 364] width 22 height 23
click at [603, 416] on button "Ok" at bounding box center [603, 413] width 21 height 14
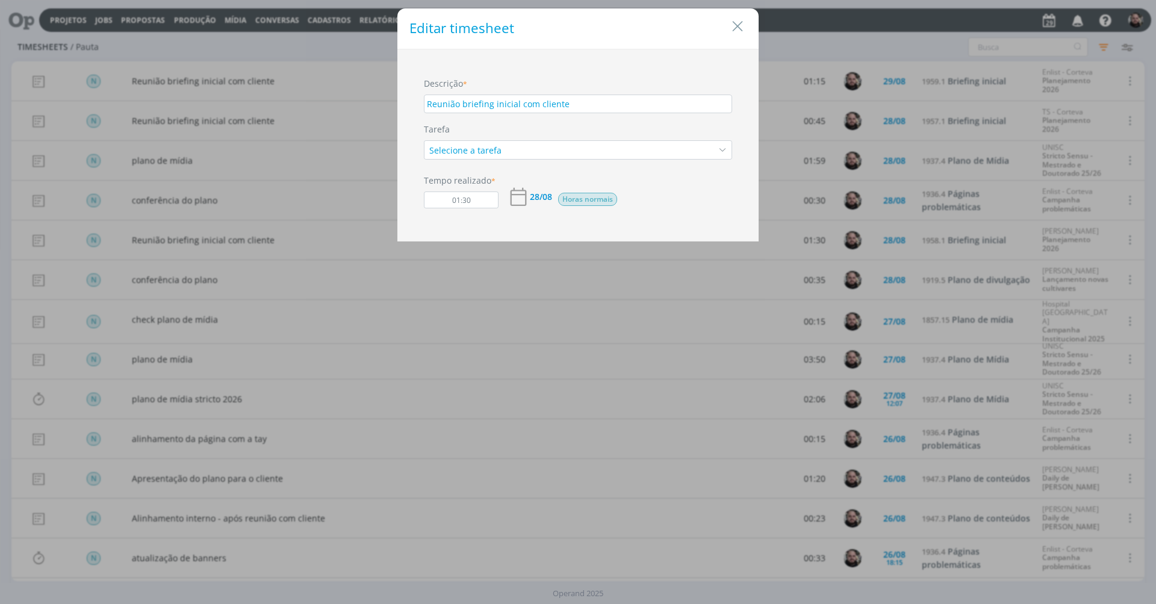
click at [818, 43] on div "Editar timesheet Descrição * Reunião briefing inicial com cliente Tarefa Seleci…" at bounding box center [578, 302] width 1156 height 604
click at [741, 22] on icon "Close" at bounding box center [738, 26] width 18 height 18
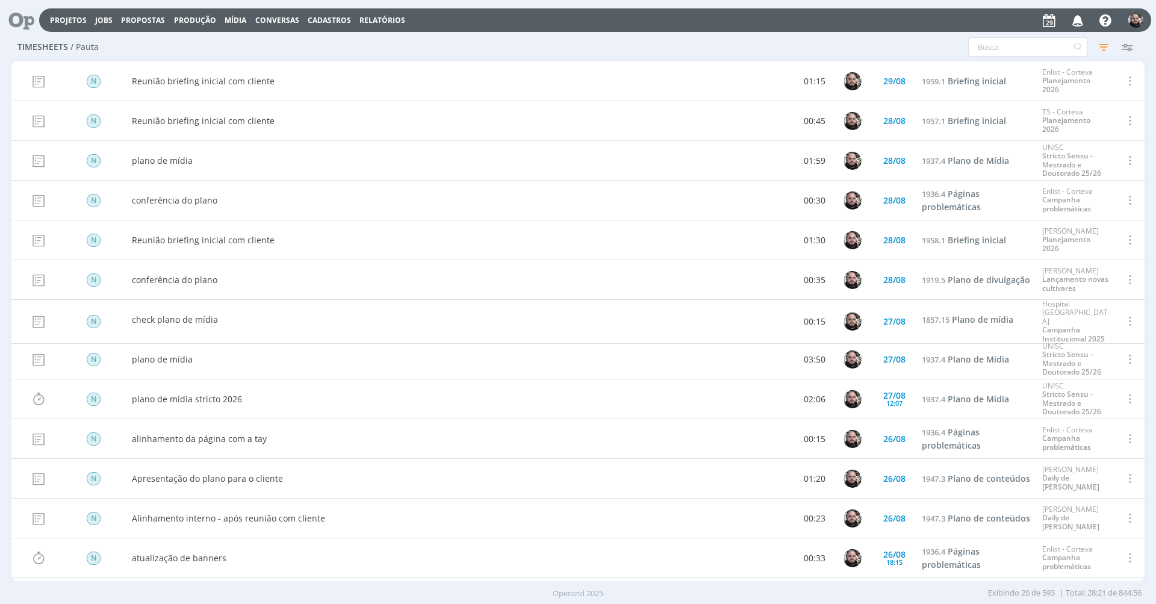
click at [218, 80] on div at bounding box center [578, 302] width 1156 height 604
click at [950, 81] on span "Briefing inicial" at bounding box center [977, 80] width 58 height 11
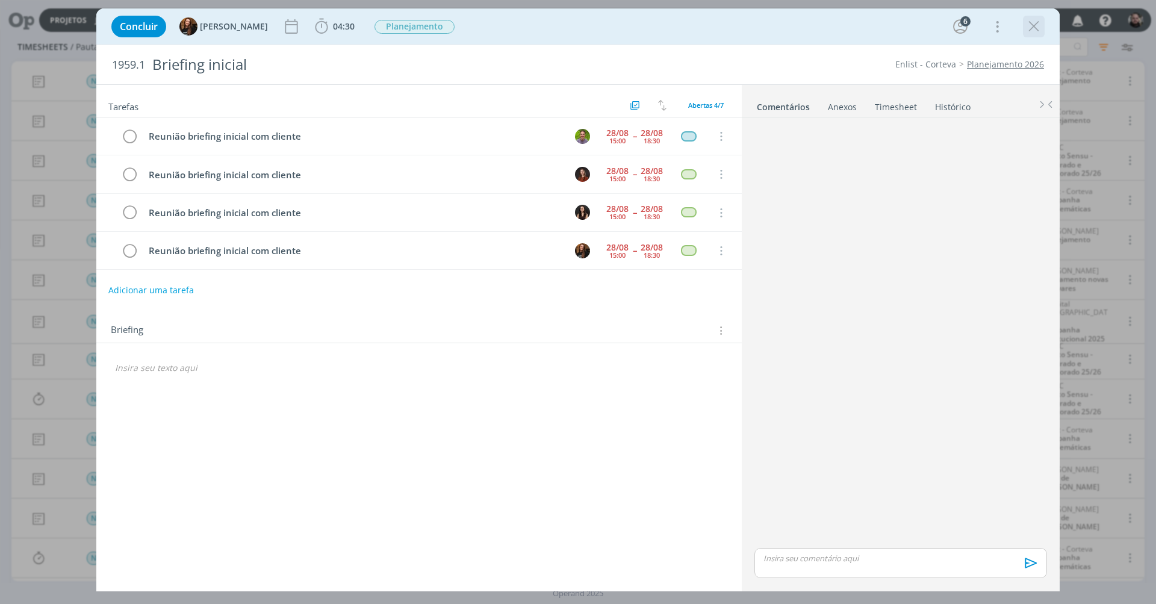
click at [1030, 23] on icon "dialog" at bounding box center [1034, 26] width 18 height 18
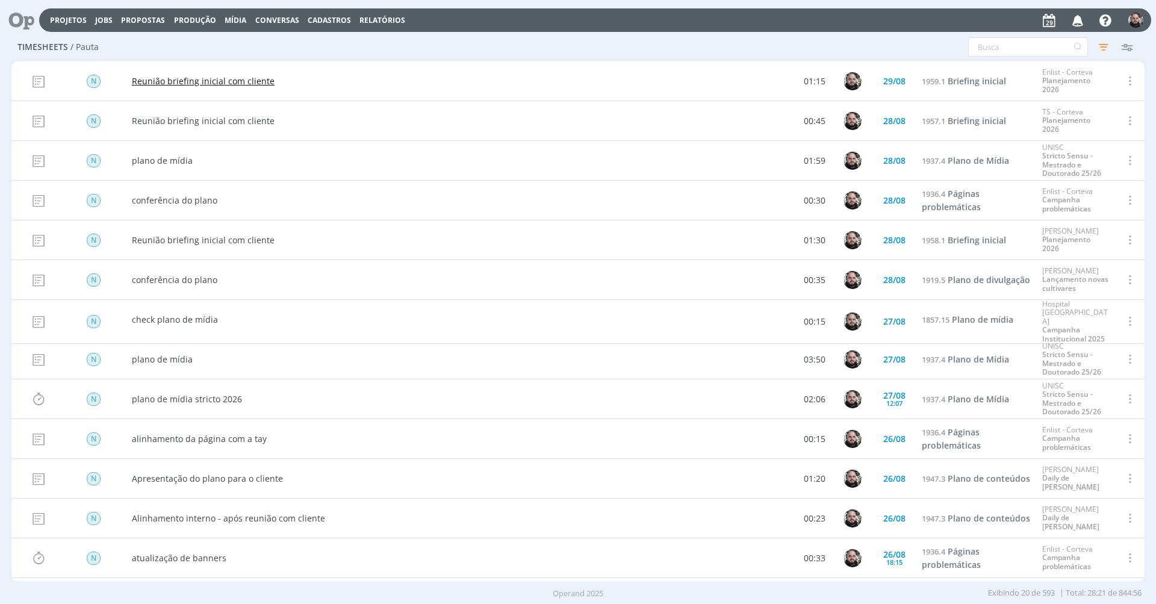
click at [250, 78] on link "Reunião briefing inicial com cliente" at bounding box center [203, 81] width 143 height 13
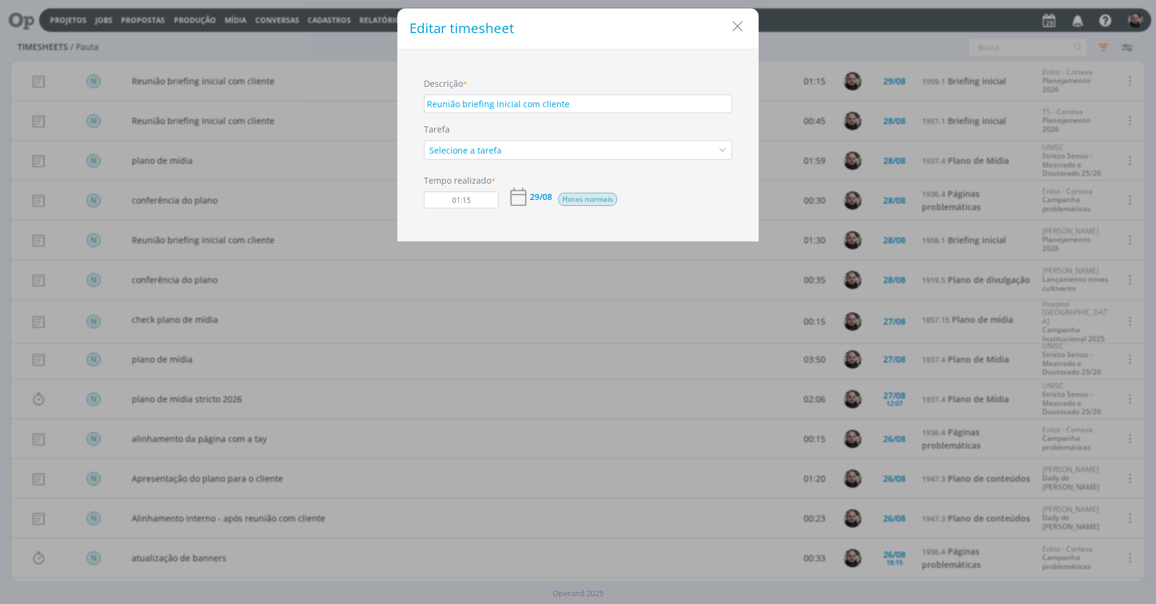
click at [540, 199] on div "29/08" at bounding box center [541, 197] width 22 height 8
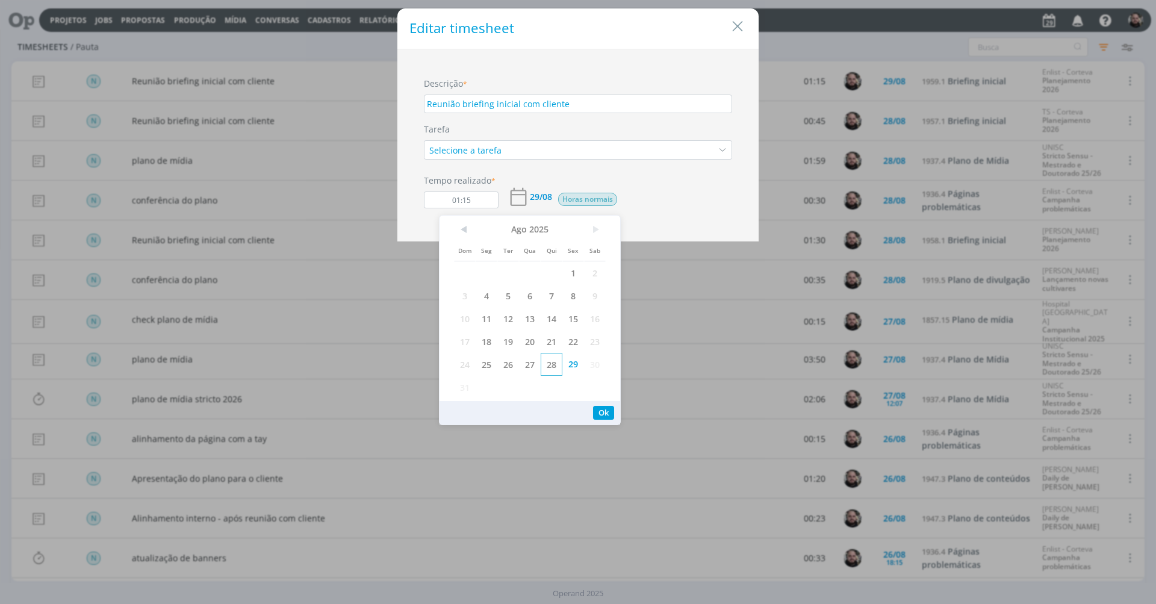
click at [551, 369] on span "28" at bounding box center [552, 364] width 22 height 23
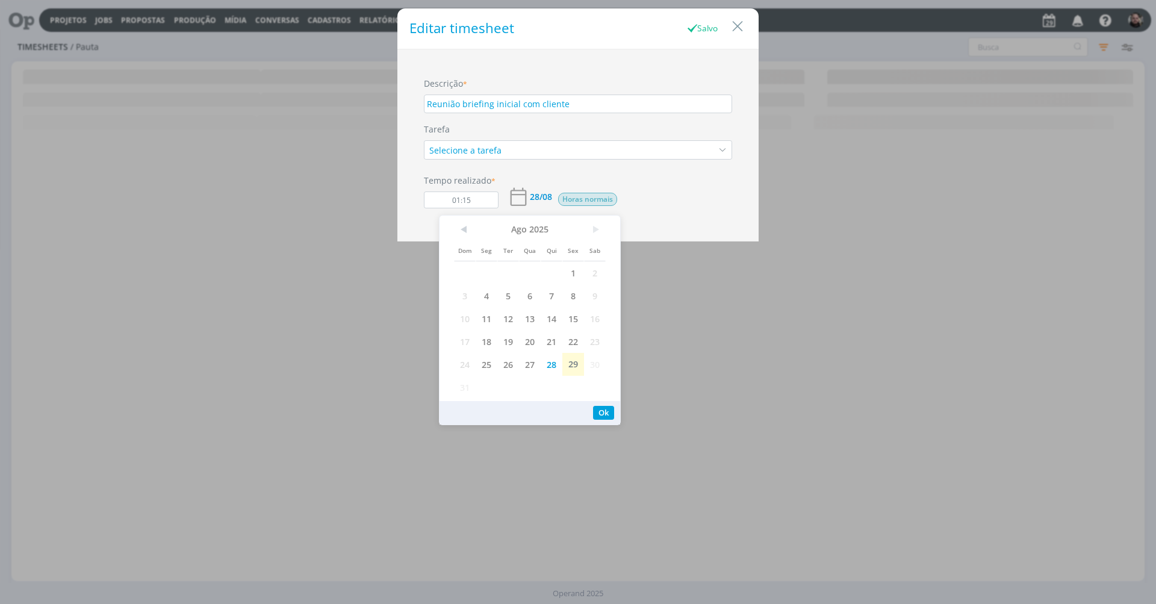
click at [604, 410] on button "Ok" at bounding box center [603, 413] width 21 height 14
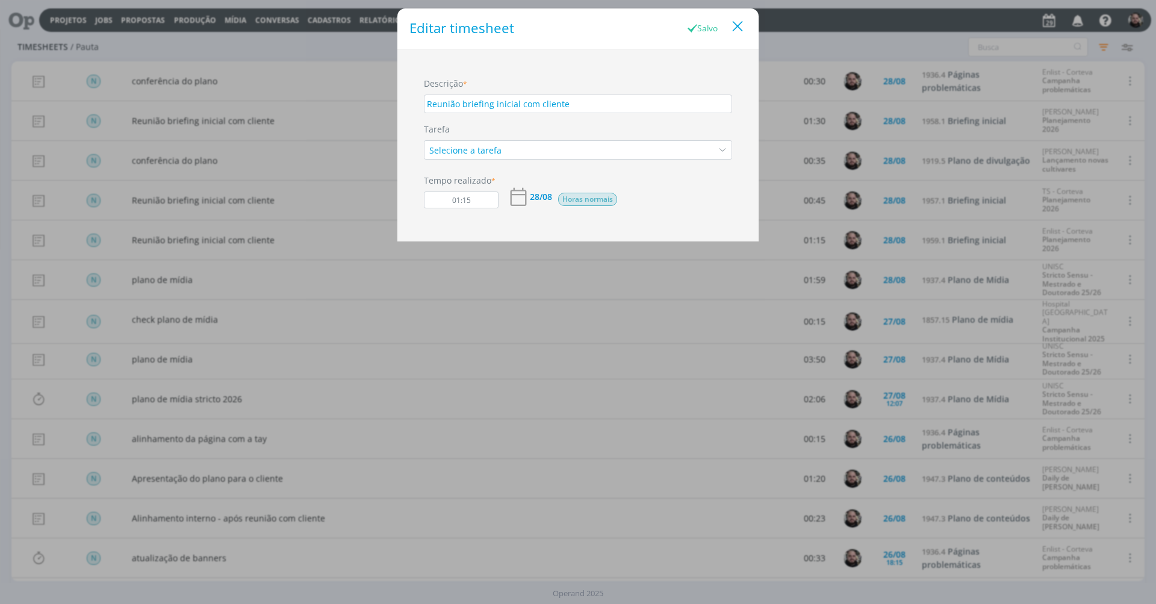
click at [738, 30] on icon "Close" at bounding box center [738, 26] width 18 height 18
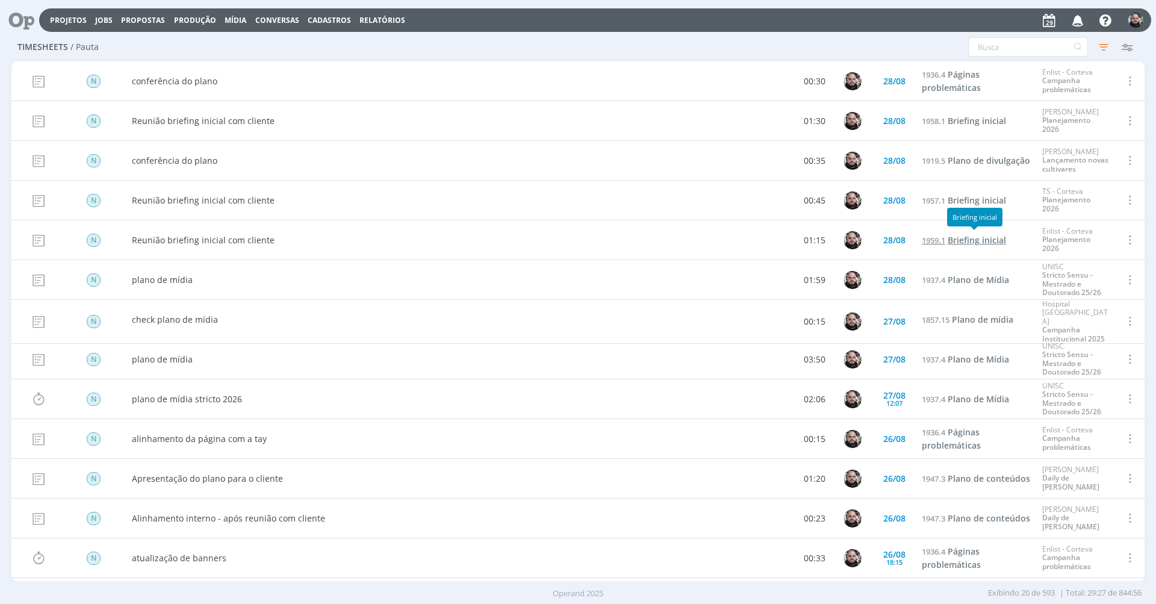
click at [952, 241] on span "Briefing inicial" at bounding box center [977, 239] width 58 height 11
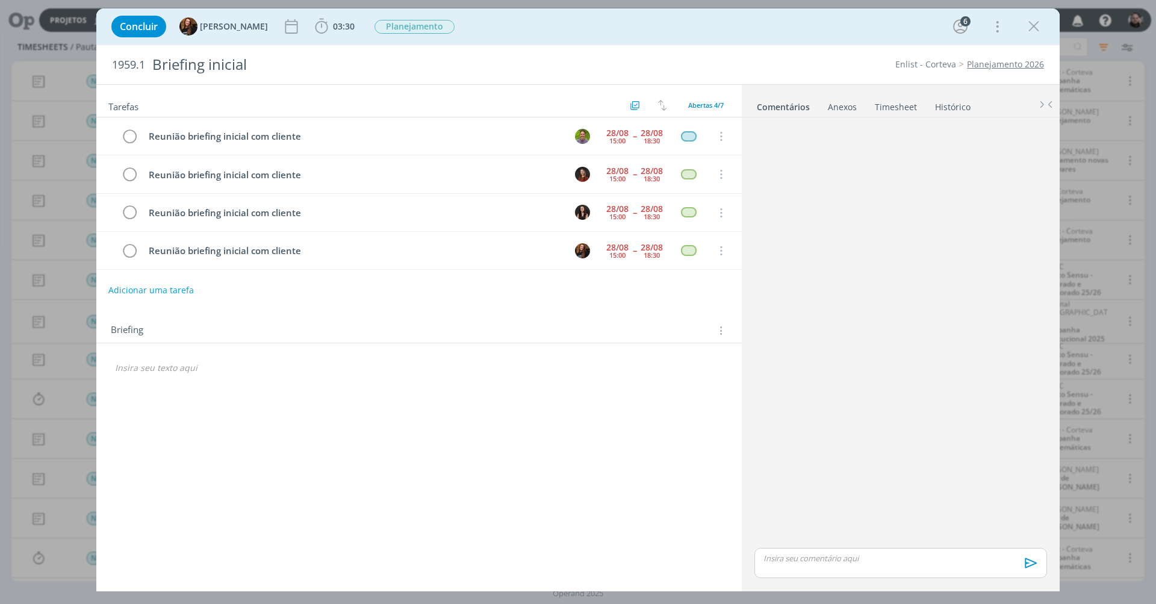
click at [900, 108] on link "Timesheet" at bounding box center [895, 104] width 43 height 17
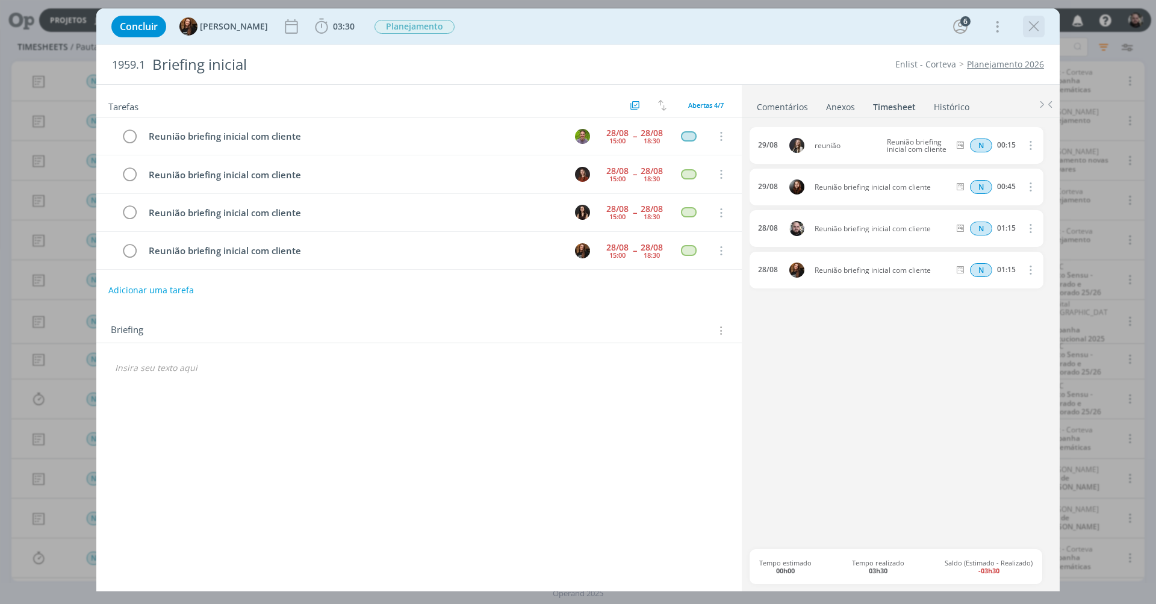
click at [1040, 34] on icon "dialog" at bounding box center [1034, 26] width 18 height 18
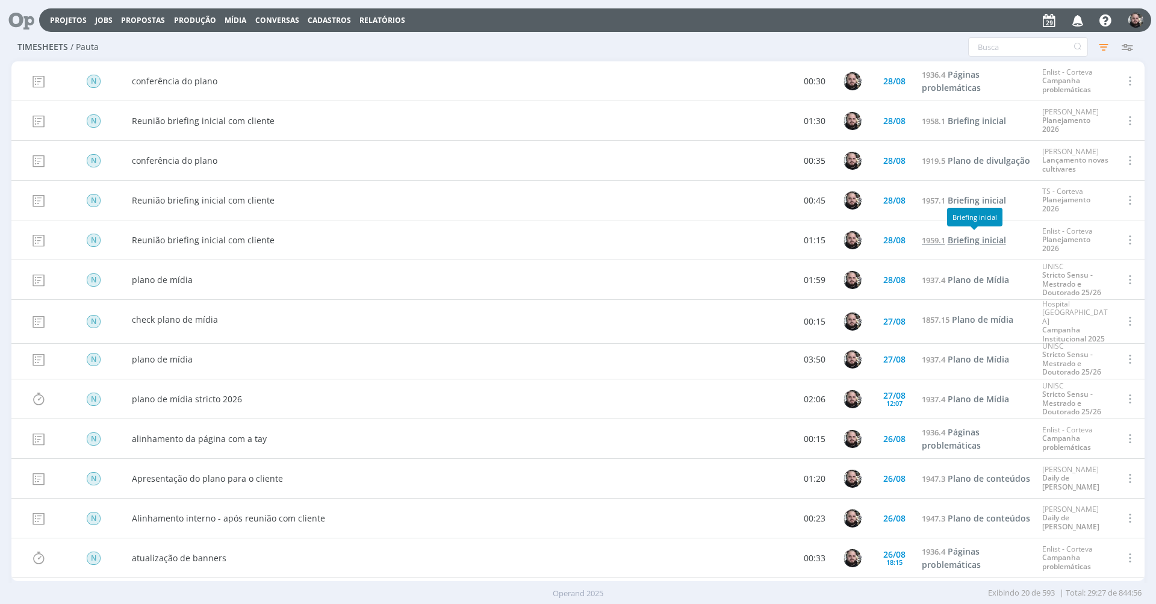
click at [959, 240] on span "Briefing inicial" at bounding box center [977, 239] width 58 height 11
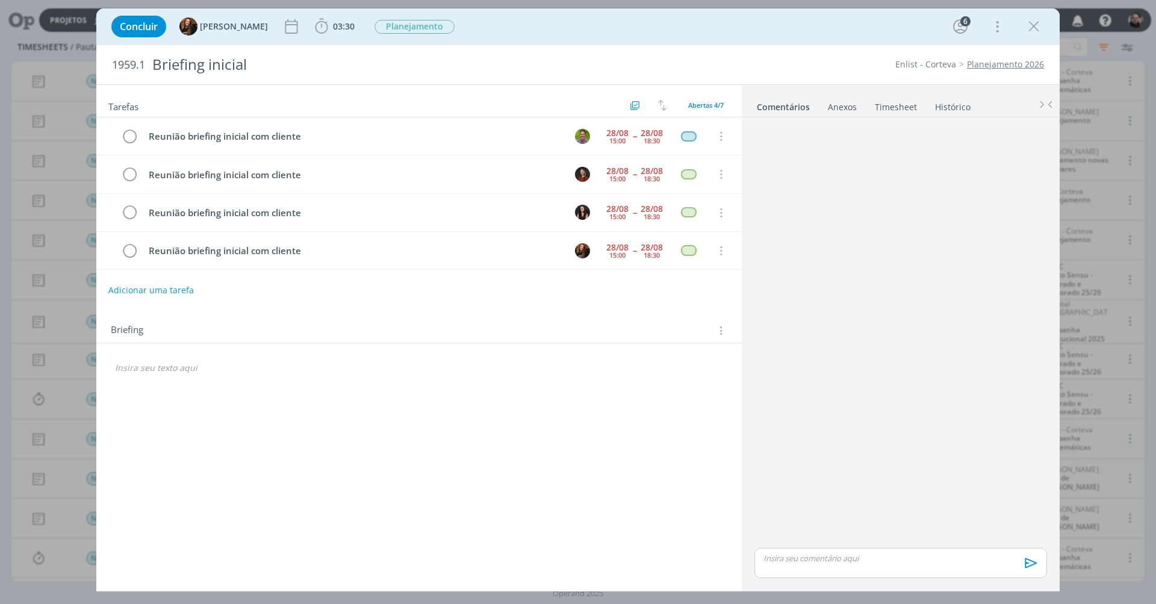
click at [890, 105] on link "Timesheet" at bounding box center [895, 104] width 43 height 17
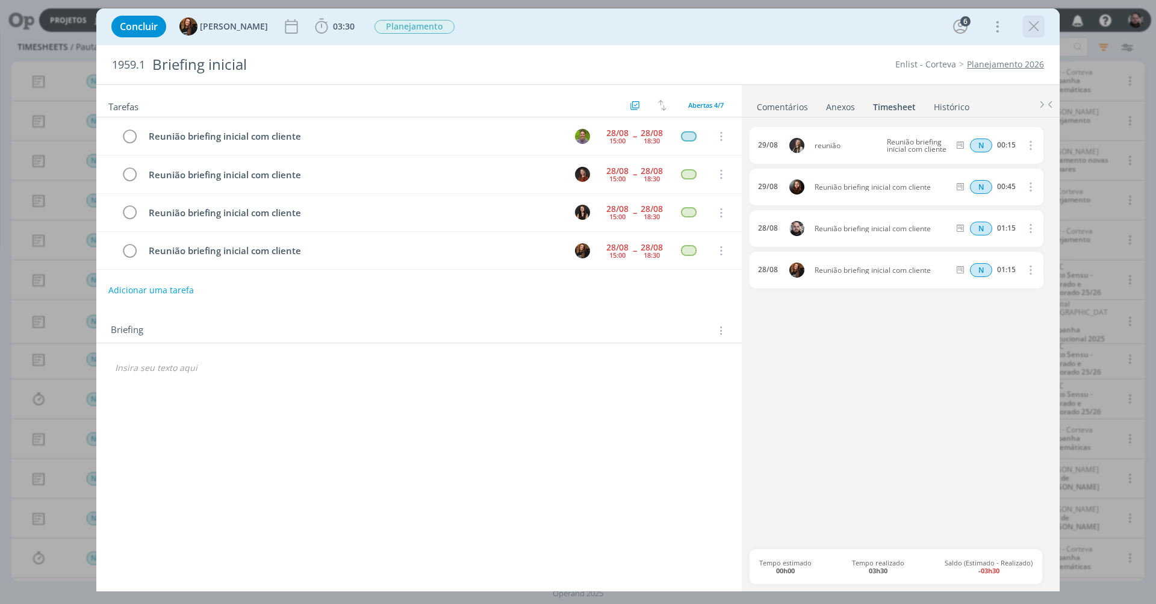
click at [1035, 26] on icon "dialog" at bounding box center [1034, 26] width 18 height 18
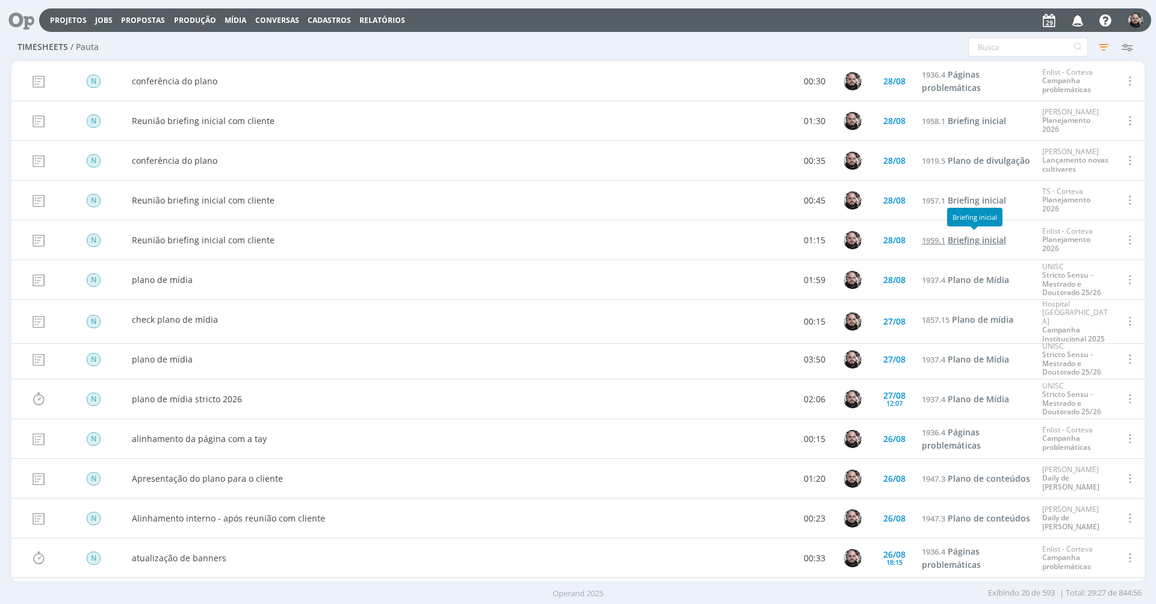
click at [972, 240] on span "Briefing inicial" at bounding box center [977, 239] width 58 height 11
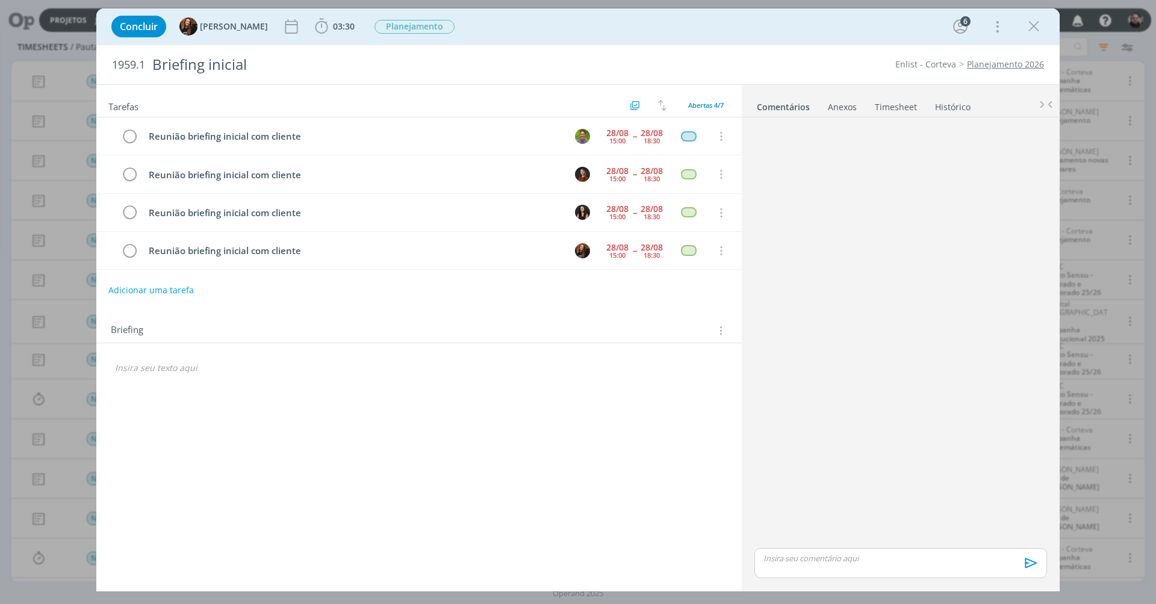
click at [887, 110] on link "Timesheet" at bounding box center [895, 104] width 43 height 17
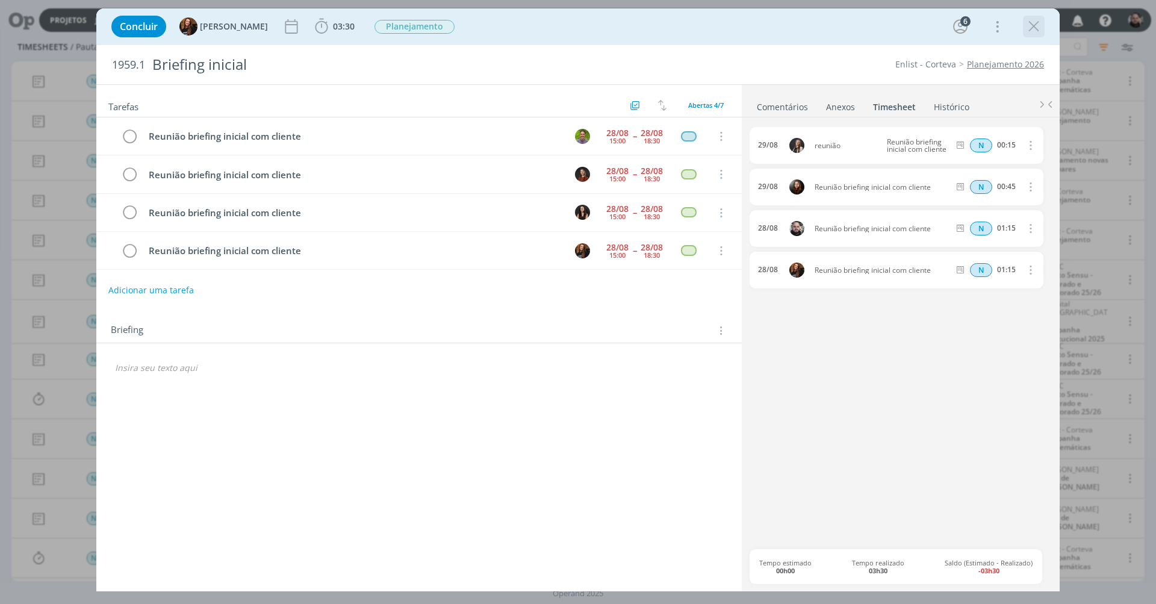
click at [1037, 25] on icon "dialog" at bounding box center [1034, 26] width 18 height 18
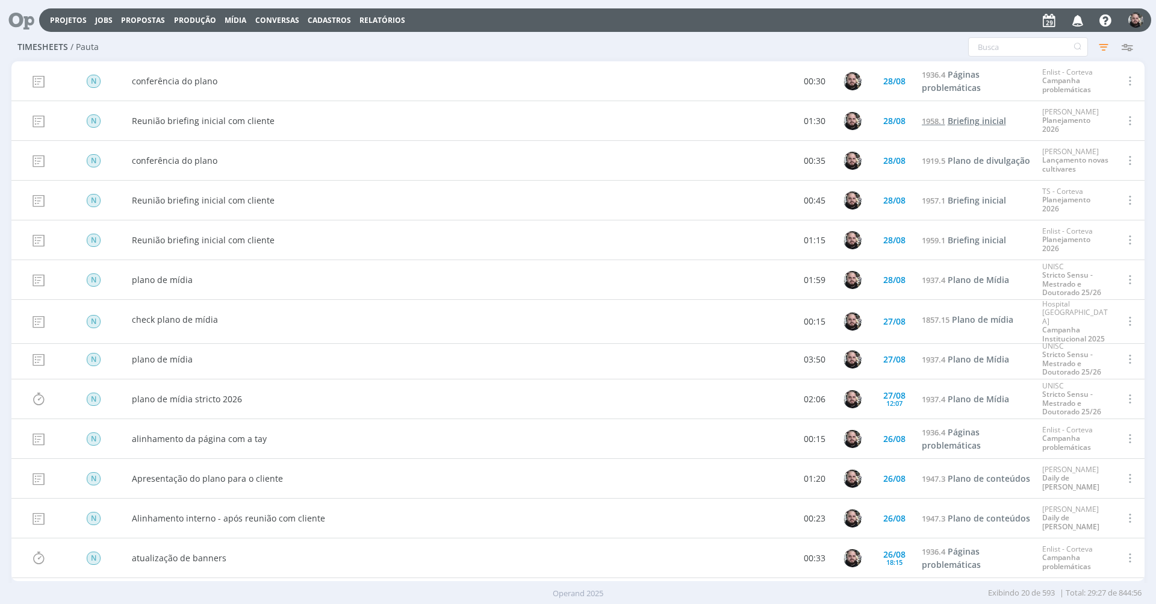
click at [956, 123] on span "Briefing inicial" at bounding box center [977, 120] width 58 height 11
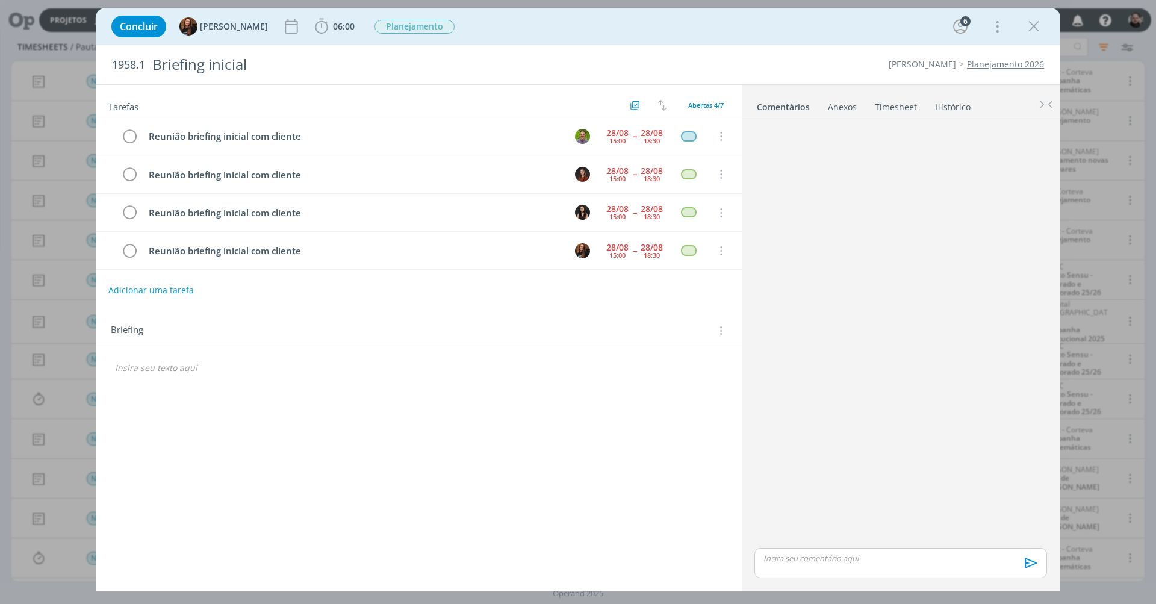
click at [901, 107] on link "Timesheet" at bounding box center [895, 104] width 43 height 17
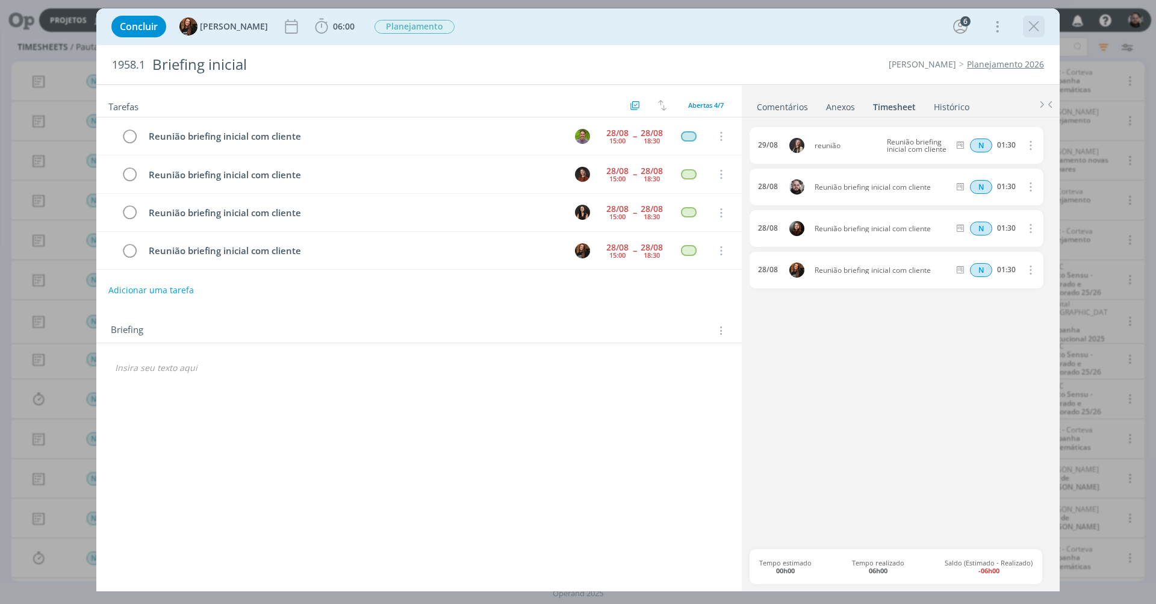
click at [1035, 25] on icon "dialog" at bounding box center [1034, 26] width 18 height 18
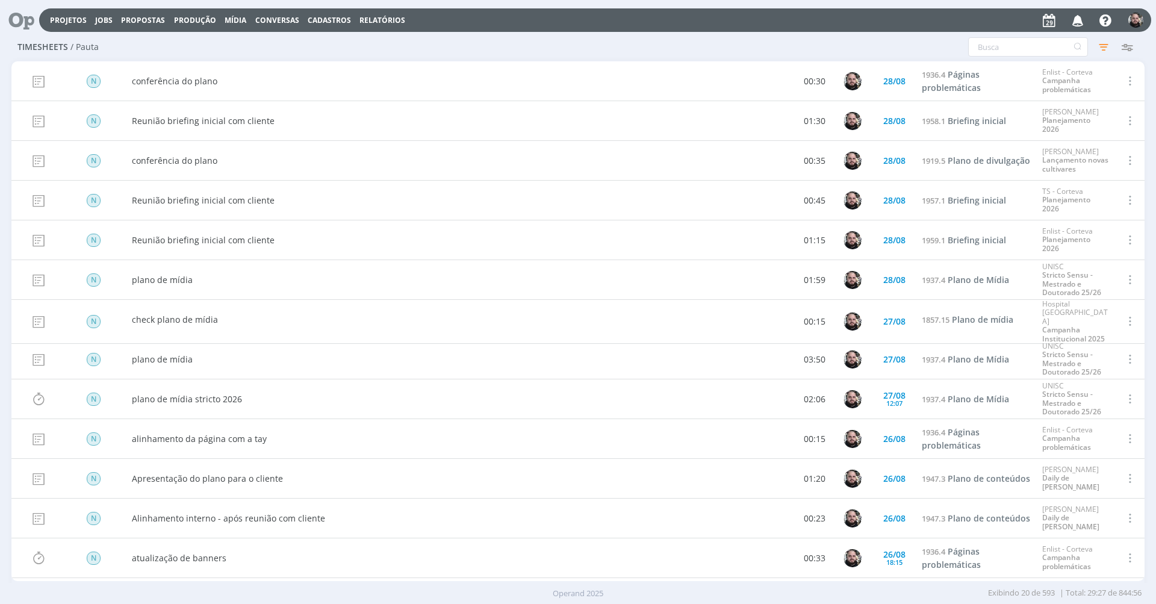
click at [13, 22] on icon at bounding box center [17, 19] width 25 height 23
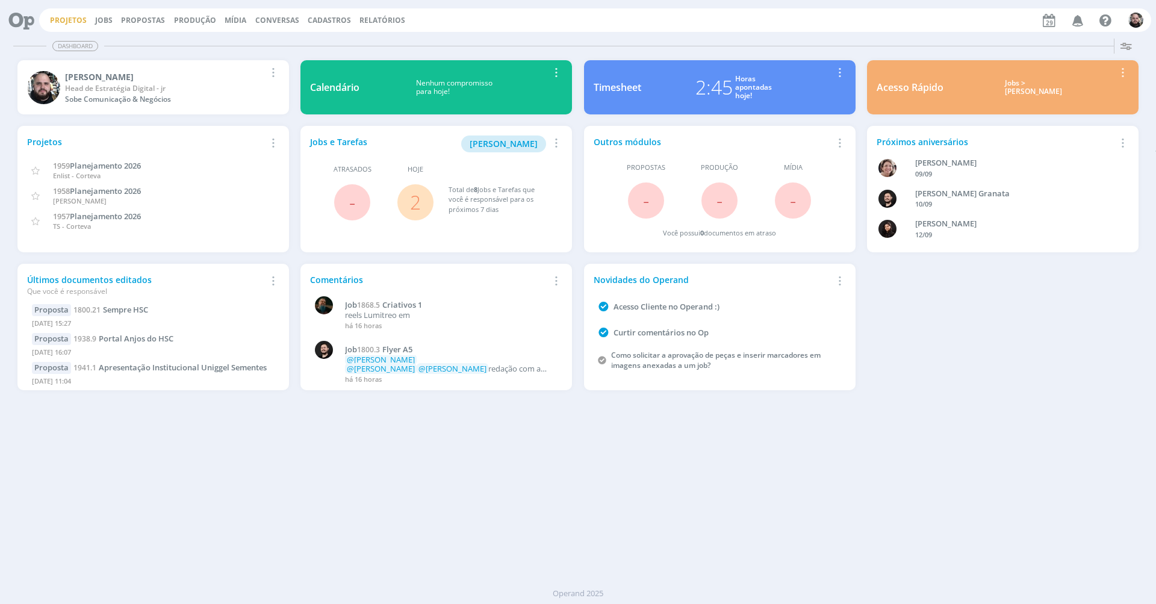
click at [68, 19] on link "Projetos" at bounding box center [68, 20] width 37 height 10
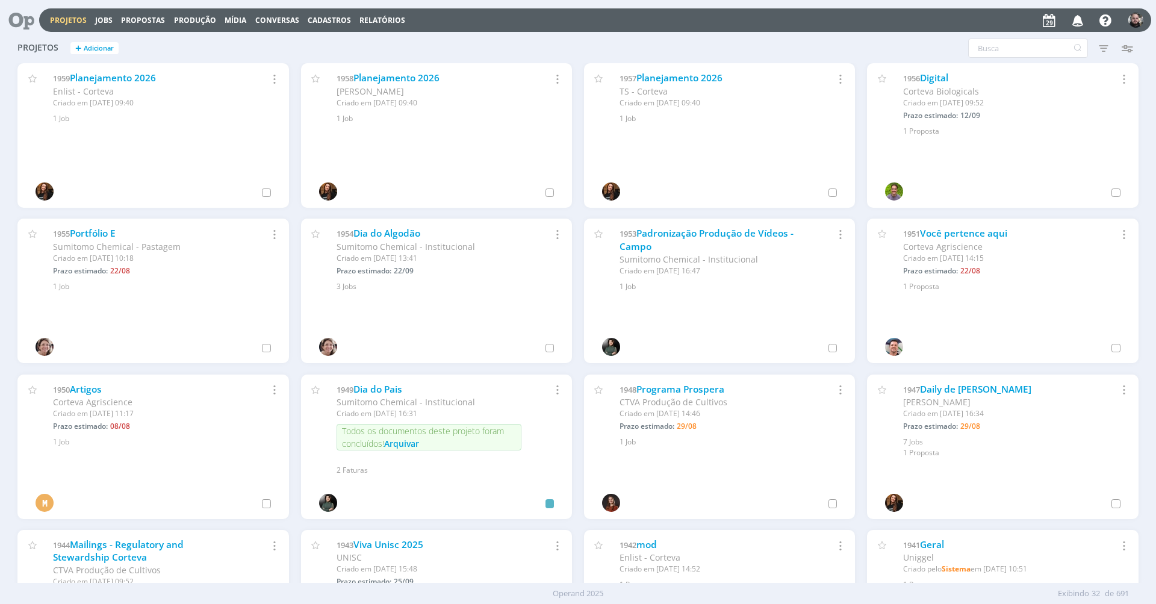
click at [65, 20] on link "Projetos" at bounding box center [68, 20] width 37 height 10
click at [101, 18] on link "Jobs" at bounding box center [103, 20] width 17 height 10
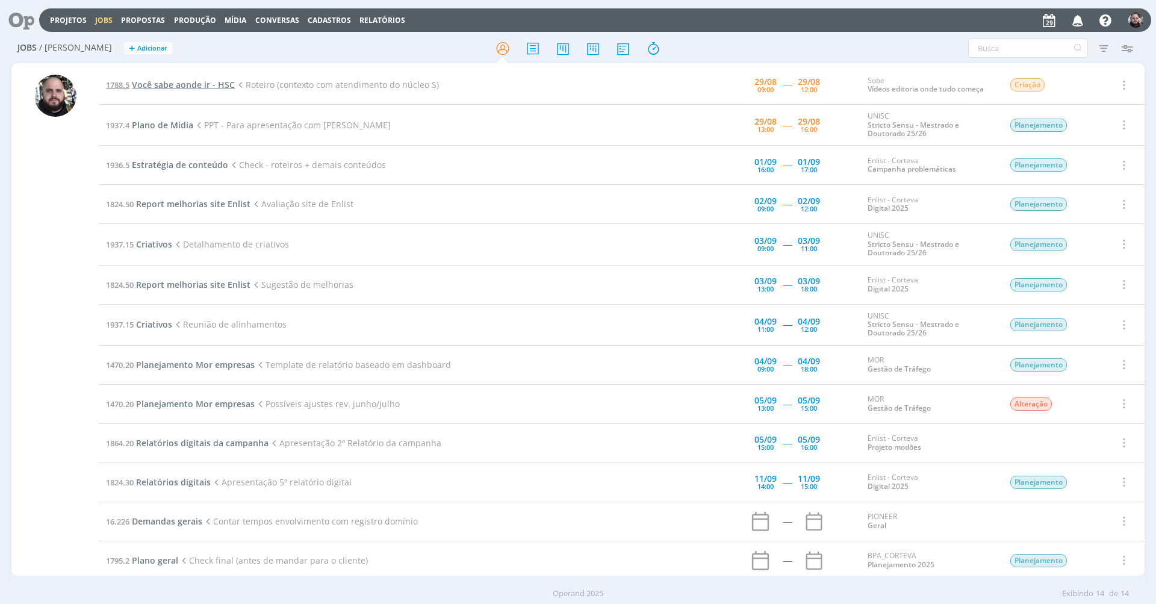
click at [152, 81] on span "Você sabe aonde ir - HSC" at bounding box center [183, 84] width 103 height 11
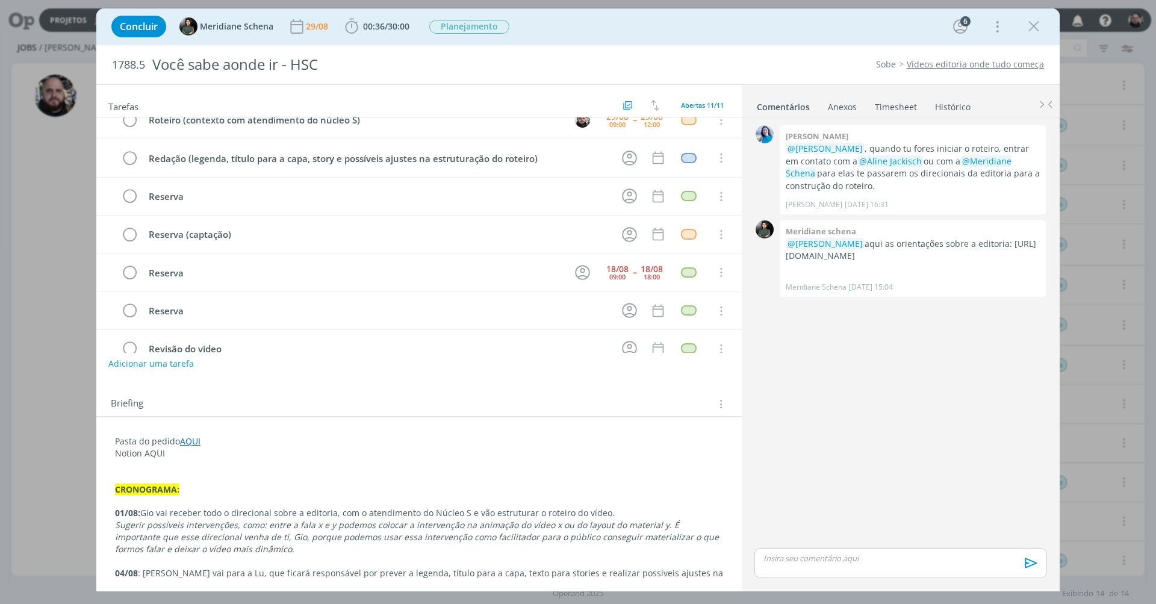
scroll to position [58, 0]
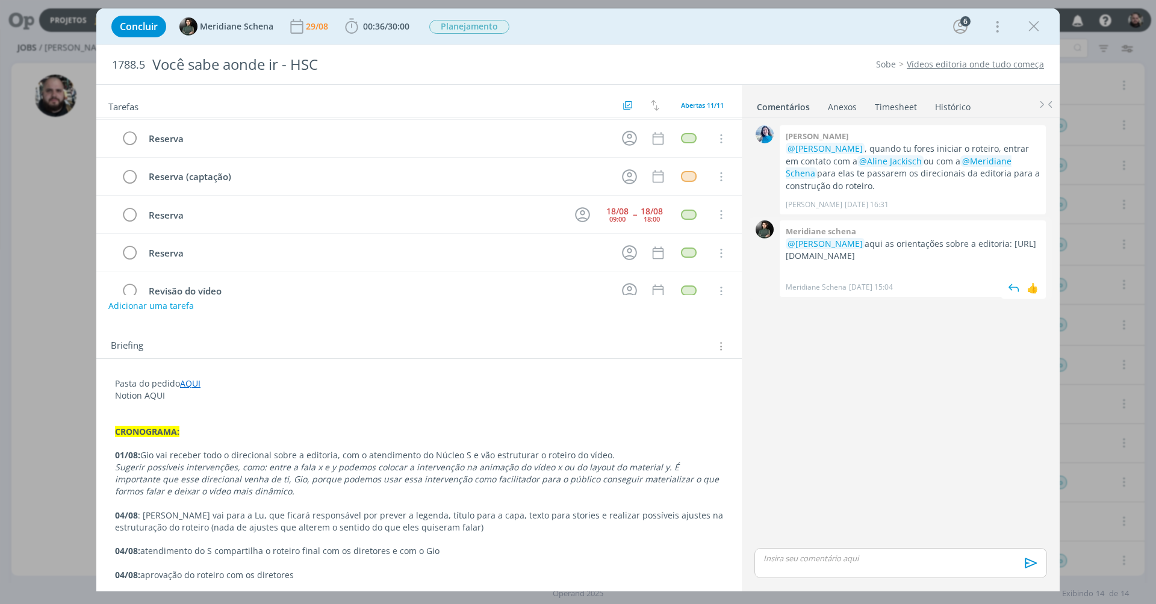
click at [840, 256] on p "@Giovani Souza aqui as orientações sobre a editoria: https://app4.operand.com.b…" at bounding box center [913, 250] width 254 height 25
click at [840, 255] on p "@Giovani Souza aqui as orientações sobre a editoria: https://app4.operand.com.b…" at bounding box center [913, 250] width 254 height 25
click at [787, 255] on div "Meridiane schena @Giovani Souza aqui as orientações sobre a editoria: https://a…" at bounding box center [913, 258] width 266 height 76
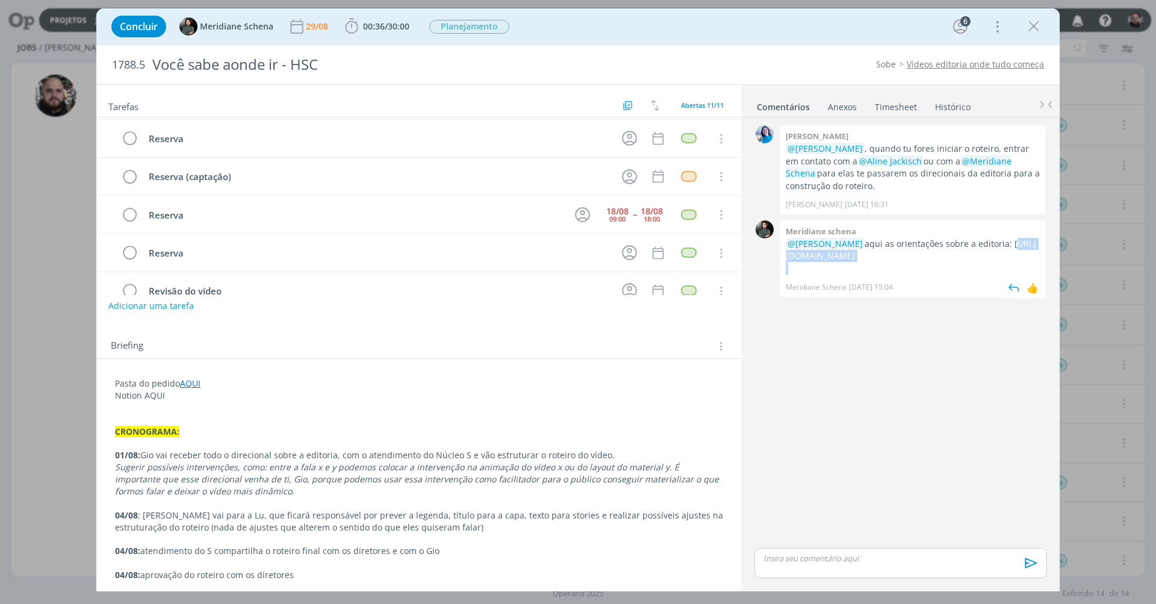
drag, startPoint x: 788, startPoint y: 255, endPoint x: 970, endPoint y: 263, distance: 182.1
click at [970, 263] on div "@Giovani Souza aqui as orientações sobre a editoria: https://app4.operand.com.b…" at bounding box center [913, 256] width 254 height 37
copy p "https://app4.operand.com.br/projetos/1788/"
click at [772, 447] on div "0 Elisa simon @Giovani Souza , quando tu fores iniciar o roteiro, entrar em con…" at bounding box center [901, 333] width 302 height 423
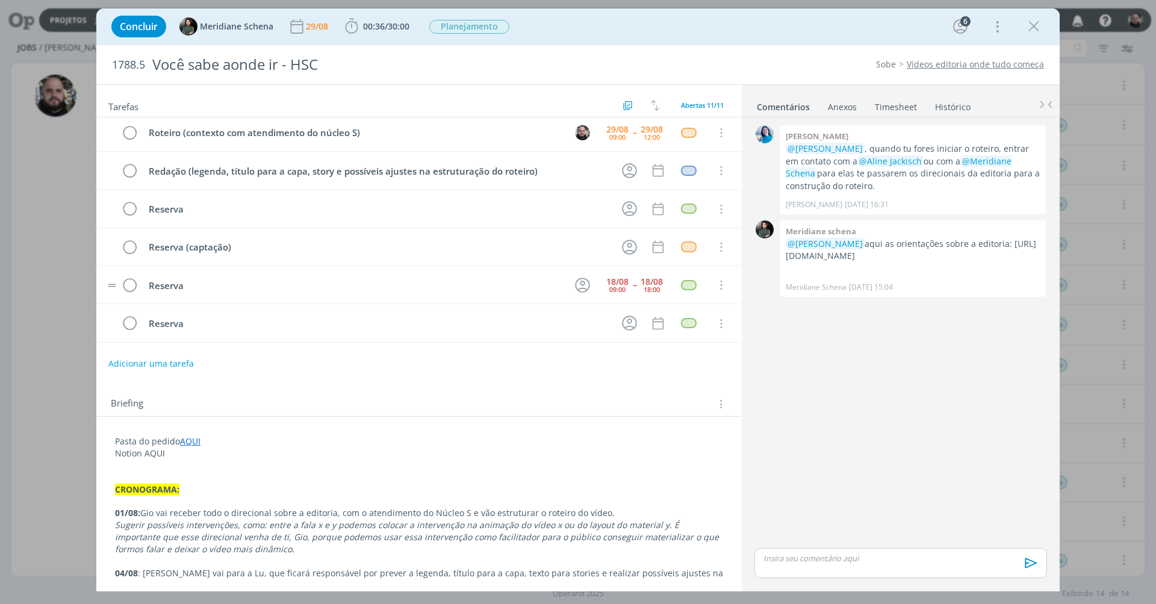
scroll to position [0, 0]
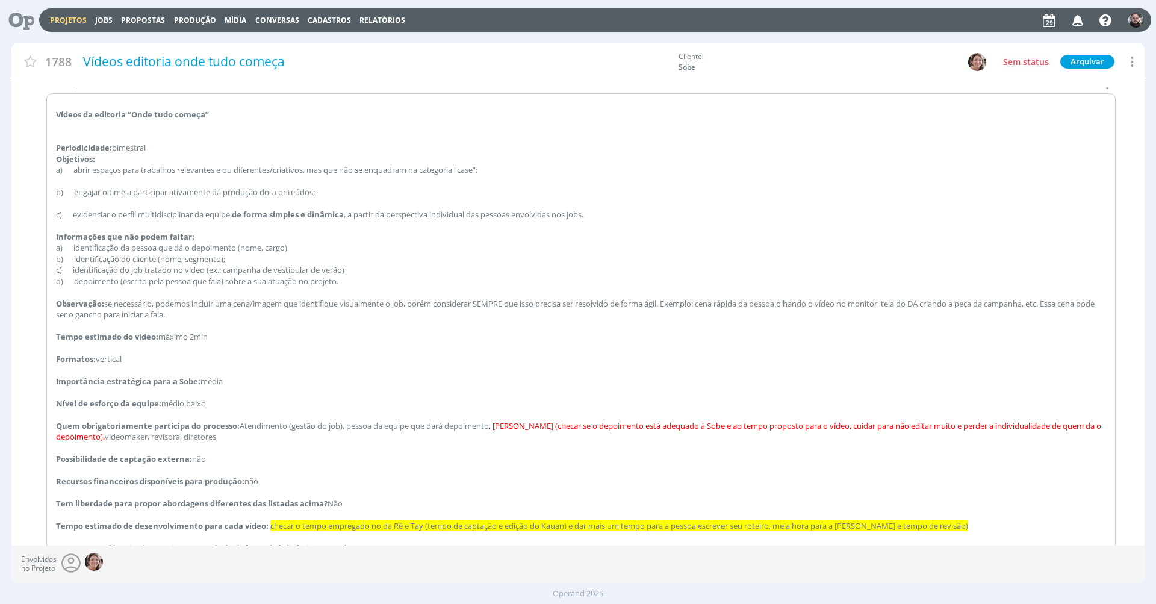
scroll to position [280, 0]
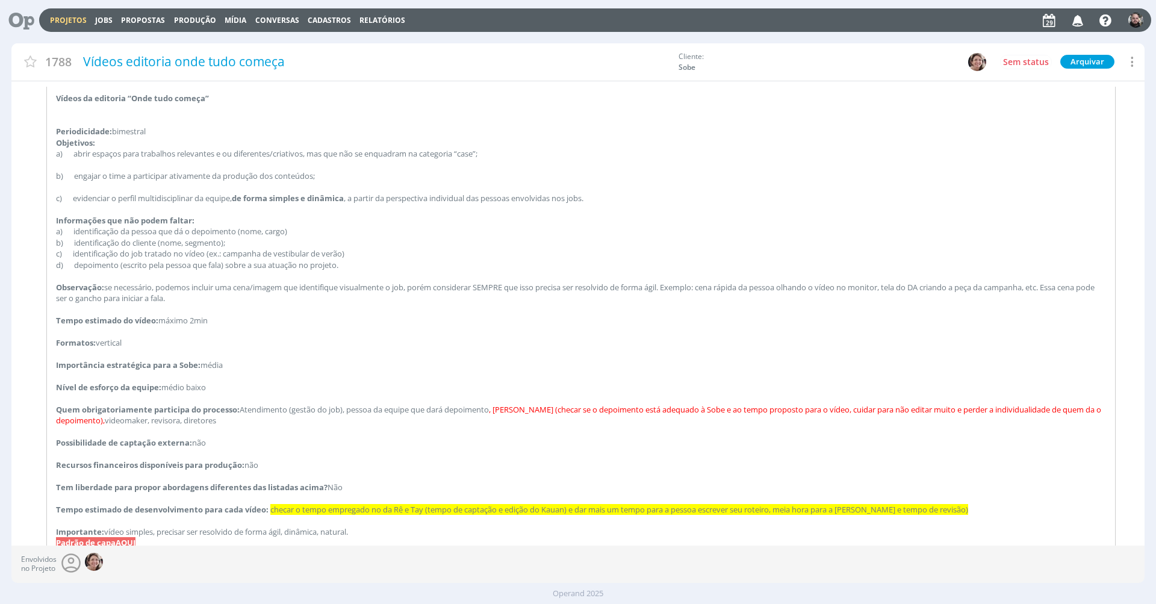
type input "0,00"
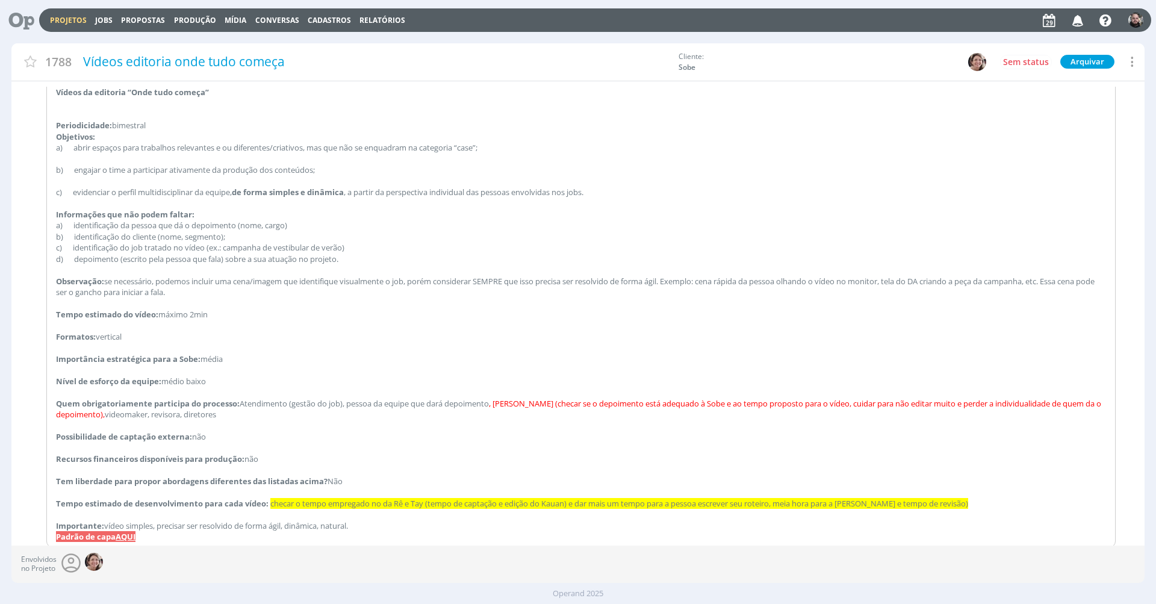
scroll to position [0, 0]
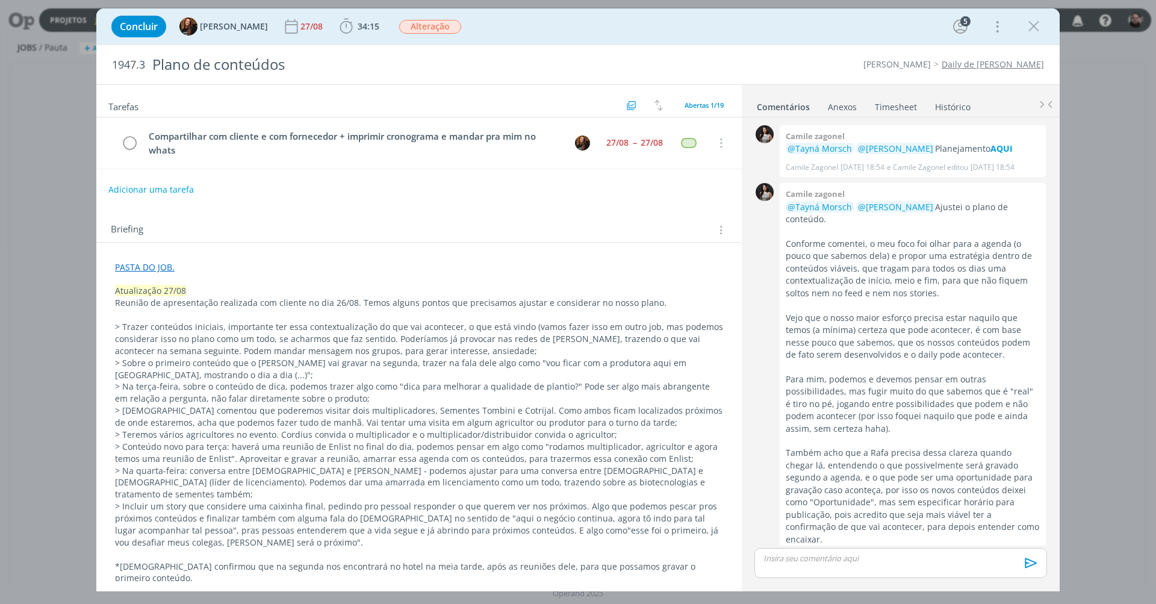
scroll to position [762, 0]
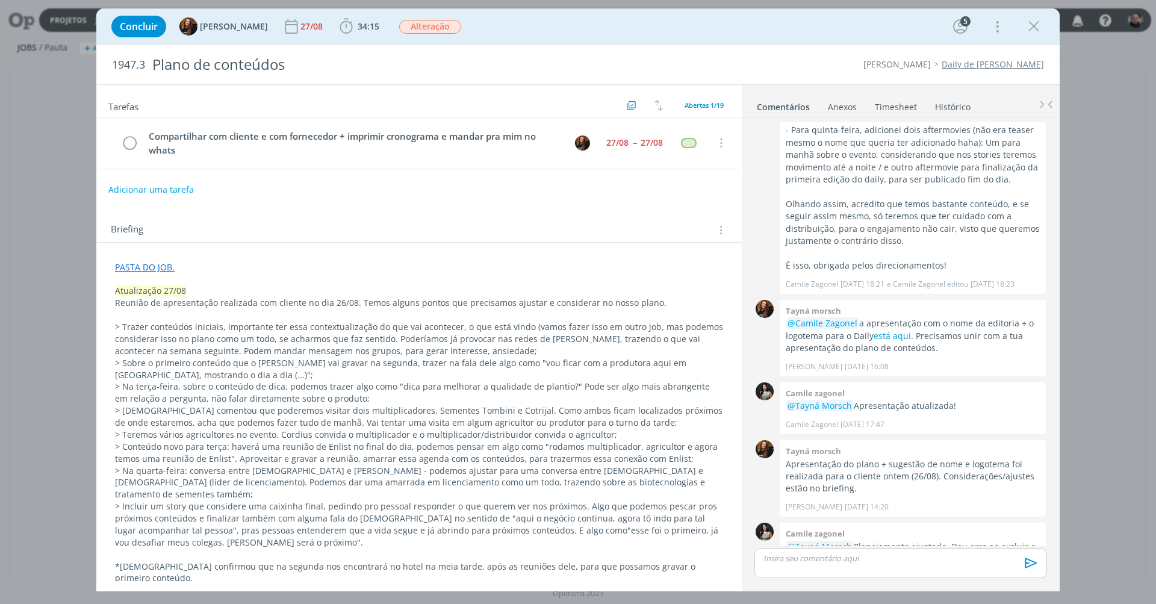
click at [894, 101] on link "Timesheet" at bounding box center [895, 104] width 43 height 17
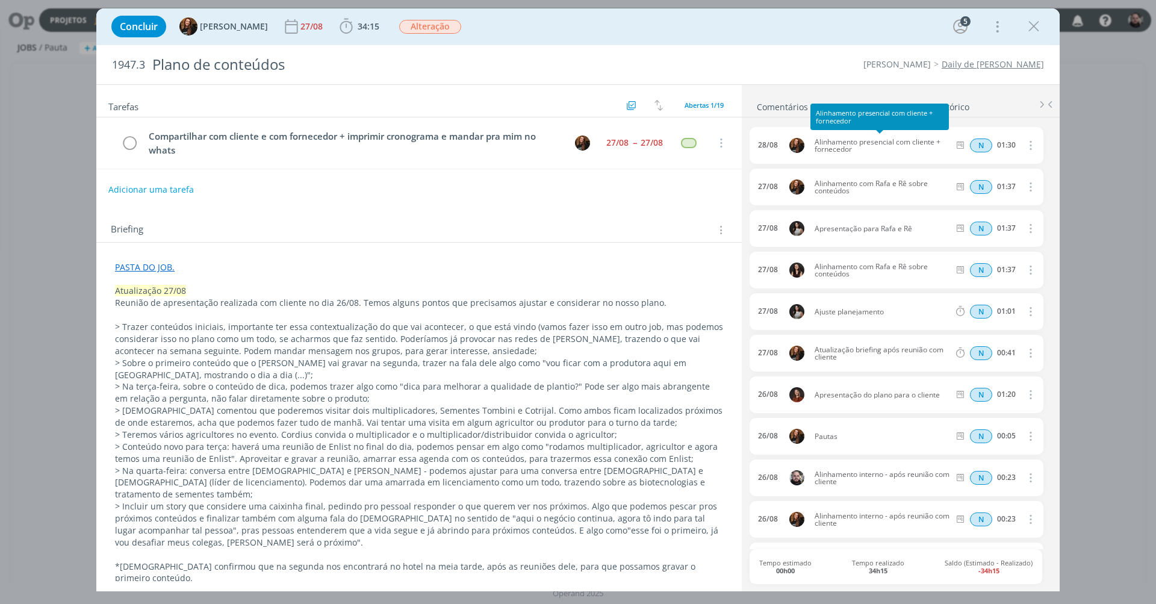
drag, startPoint x: 868, startPoint y: 155, endPoint x: 814, endPoint y: 139, distance: 56.4
click at [814, 139] on div "28/08 Alinhamento presencial com cliente + fornecedor N 01:30 Excluir" at bounding box center [897, 145] width 294 height 37
copy span "Alinhamento presencial com cliente + fornecedor"
click at [360, 30] on span "34:15" at bounding box center [369, 25] width 22 height 11
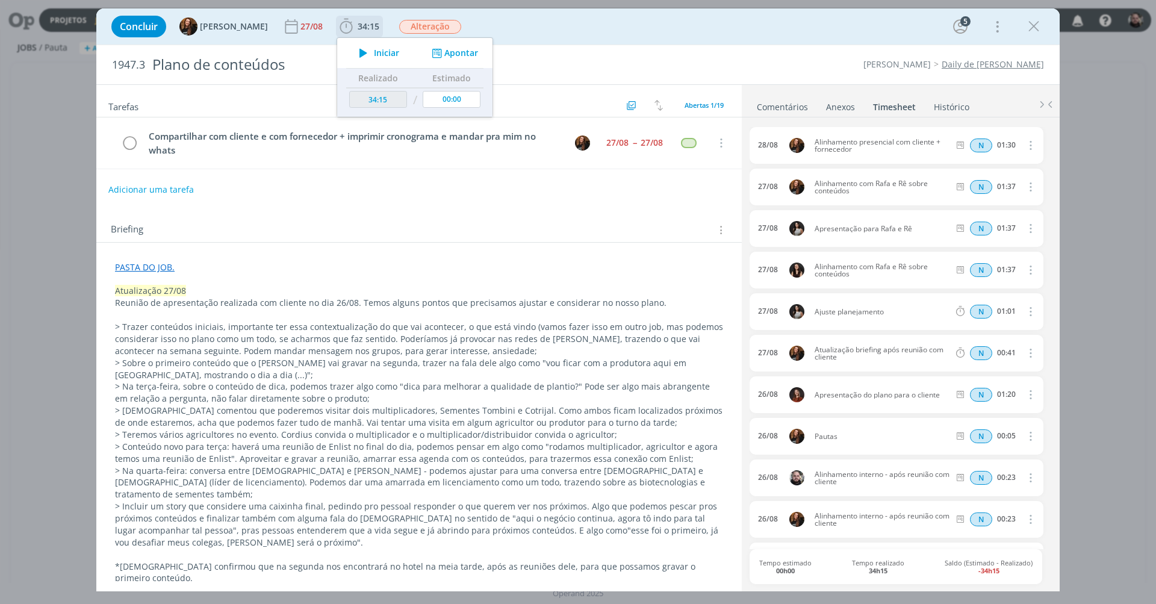
drag, startPoint x: 437, startPoint y: 52, endPoint x: 458, endPoint y: 64, distance: 24.0
click at [438, 52] on button "Apontar" at bounding box center [454, 53] width 50 height 13
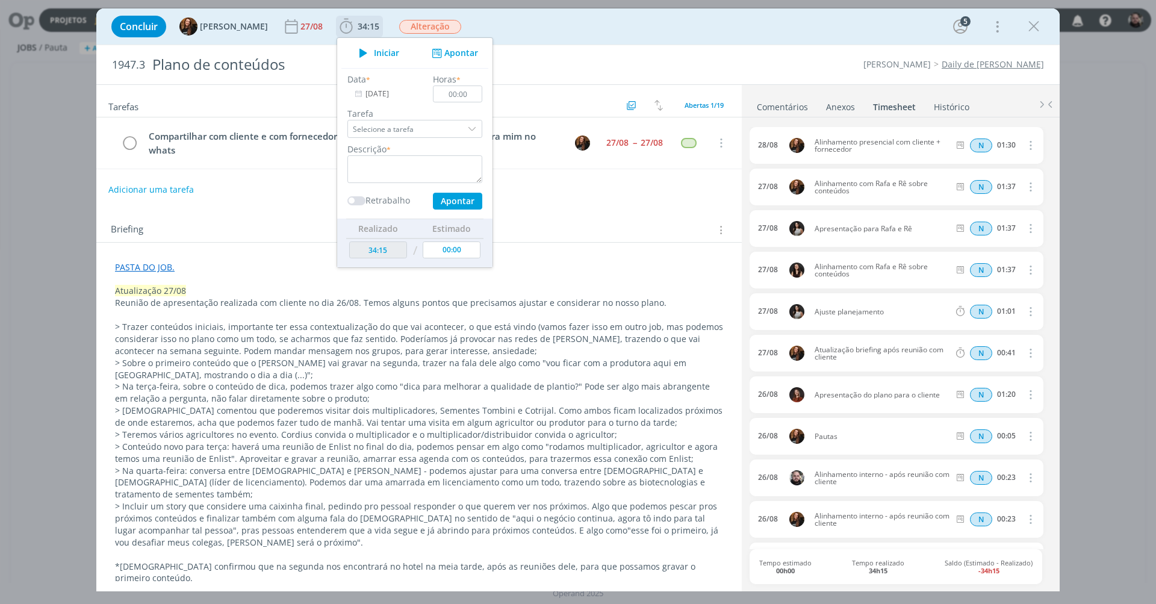
click at [385, 95] on input "[DATE]" at bounding box center [385, 94] width 75 height 17
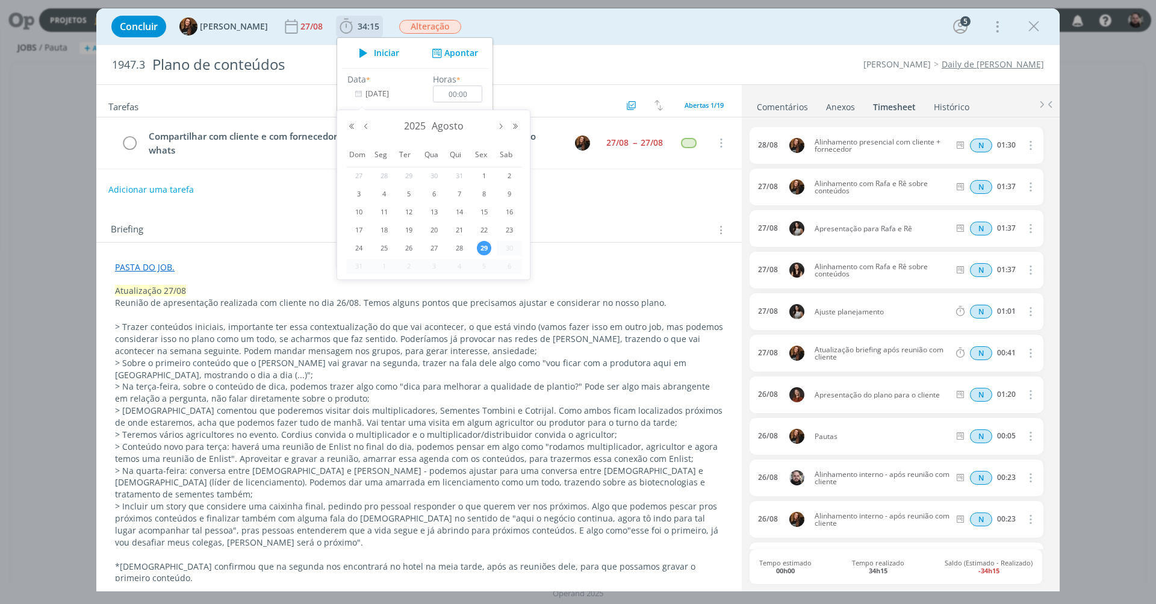
drag, startPoint x: 460, startPoint y: 249, endPoint x: 432, endPoint y: 192, distance: 63.3
click at [460, 249] on span "28" at bounding box center [459, 248] width 14 height 14
type input "28/08/2025"
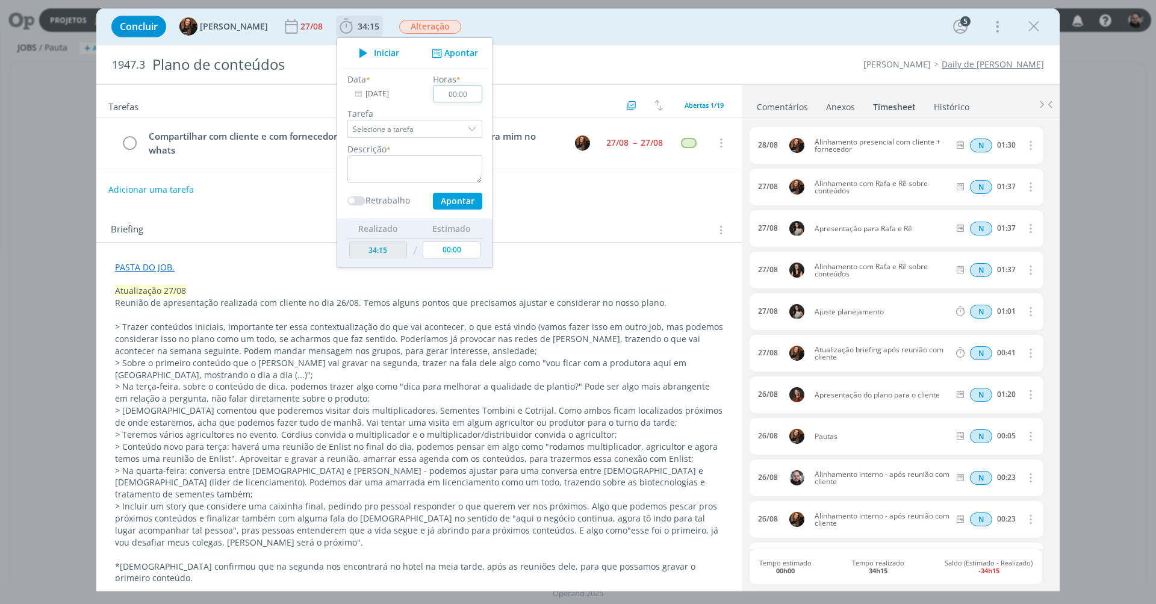
drag, startPoint x: 444, startPoint y: 93, endPoint x: 452, endPoint y: 90, distance: 9.2
click at [444, 93] on input "00:00" at bounding box center [457, 94] width 49 height 17
type input "01:30"
click at [406, 163] on textarea "dialog" at bounding box center [415, 169] width 135 height 28
paste textarea "Alinhamento presencial com cliente + fornecedor"
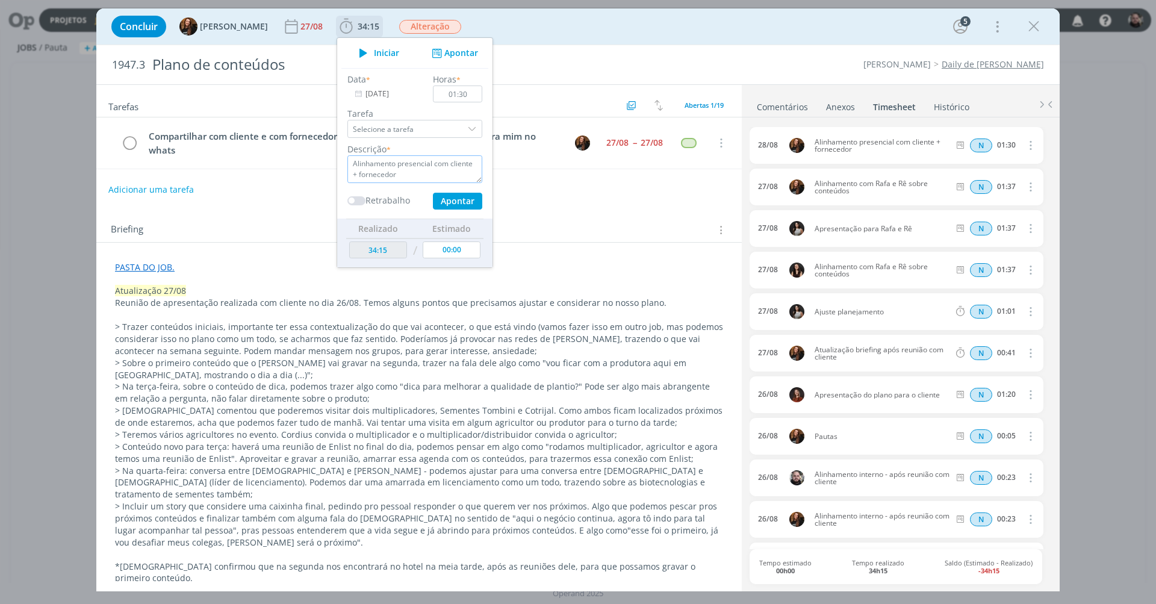
type textarea "Alinhamento presencial com cliente + fornecedor"
click at [449, 205] on button "Apontar" at bounding box center [457, 201] width 49 height 17
type input "35:45"
type input "29/08/2025"
type input "00:00"
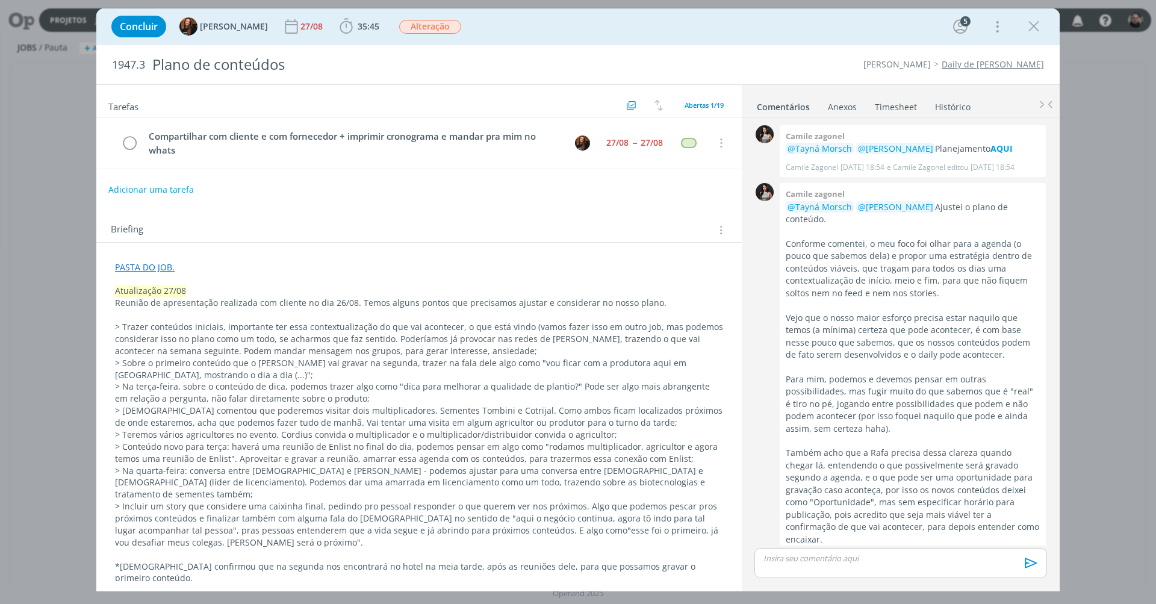
scroll to position [762, 0]
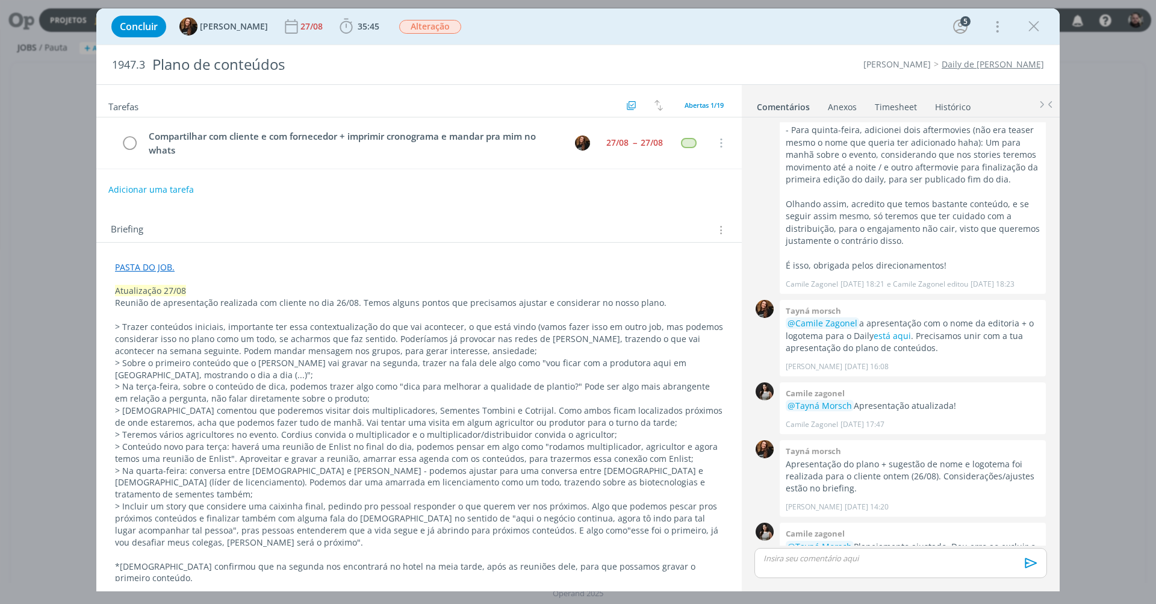
click at [896, 104] on link "Timesheet" at bounding box center [895, 104] width 43 height 17
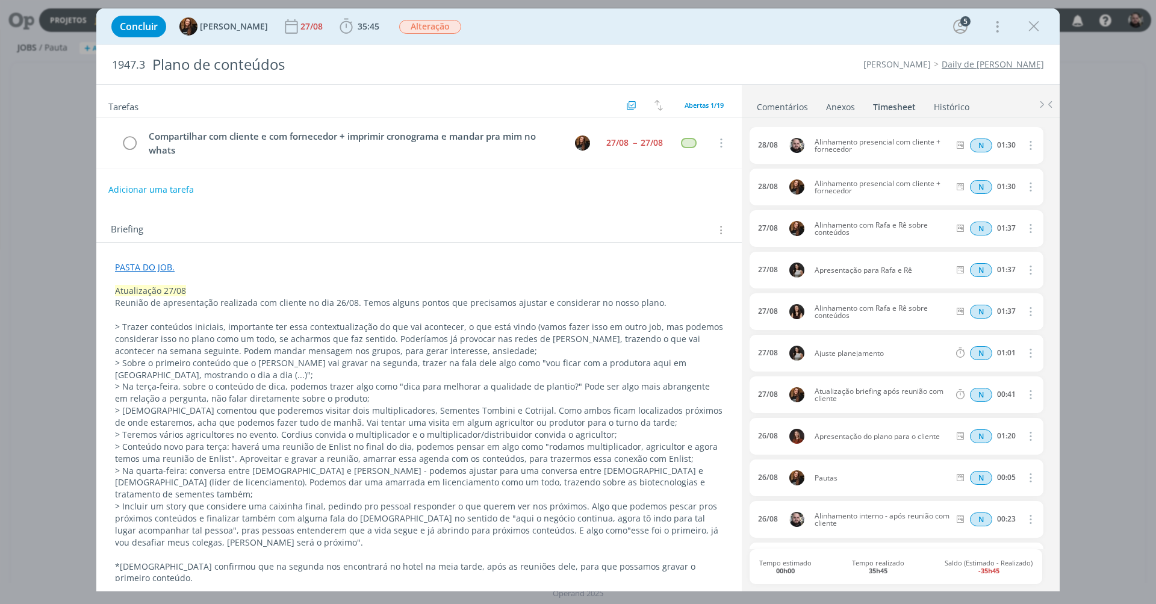
click at [799, 106] on link "Comentários" at bounding box center [782, 104] width 52 height 17
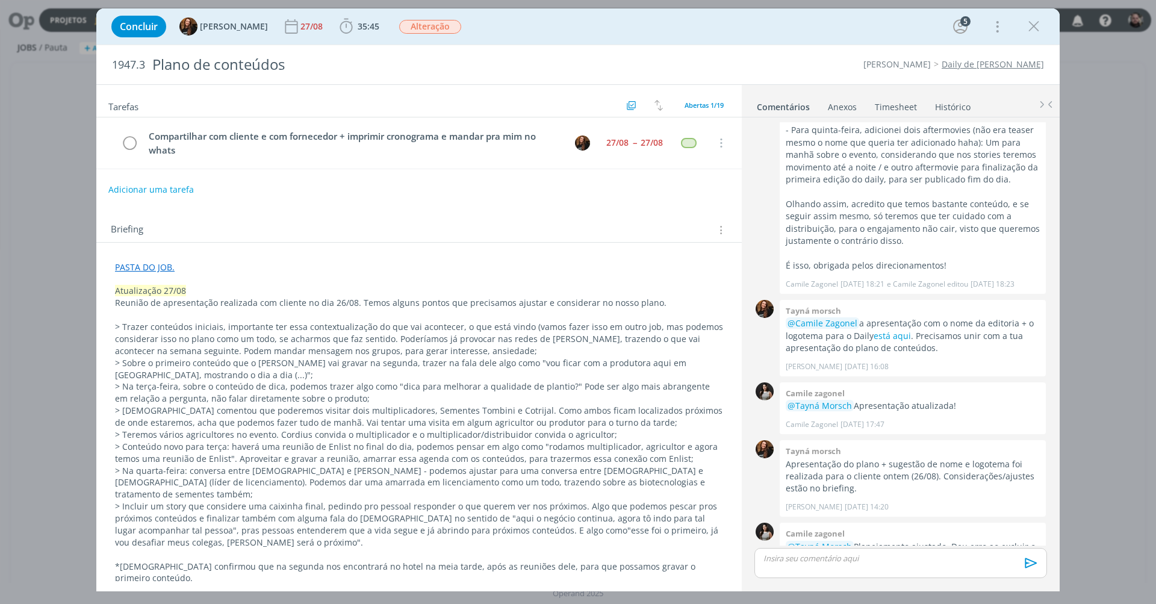
click at [890, 99] on link "Timesheet" at bounding box center [895, 104] width 43 height 17
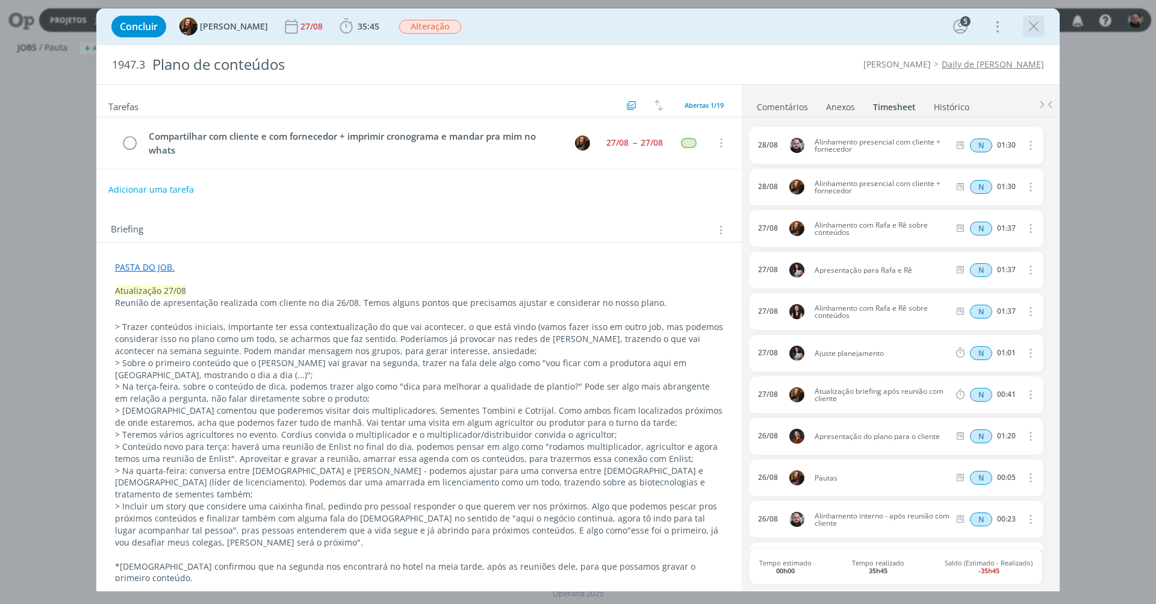
click at [1035, 26] on icon "dialog" at bounding box center [1034, 26] width 18 height 18
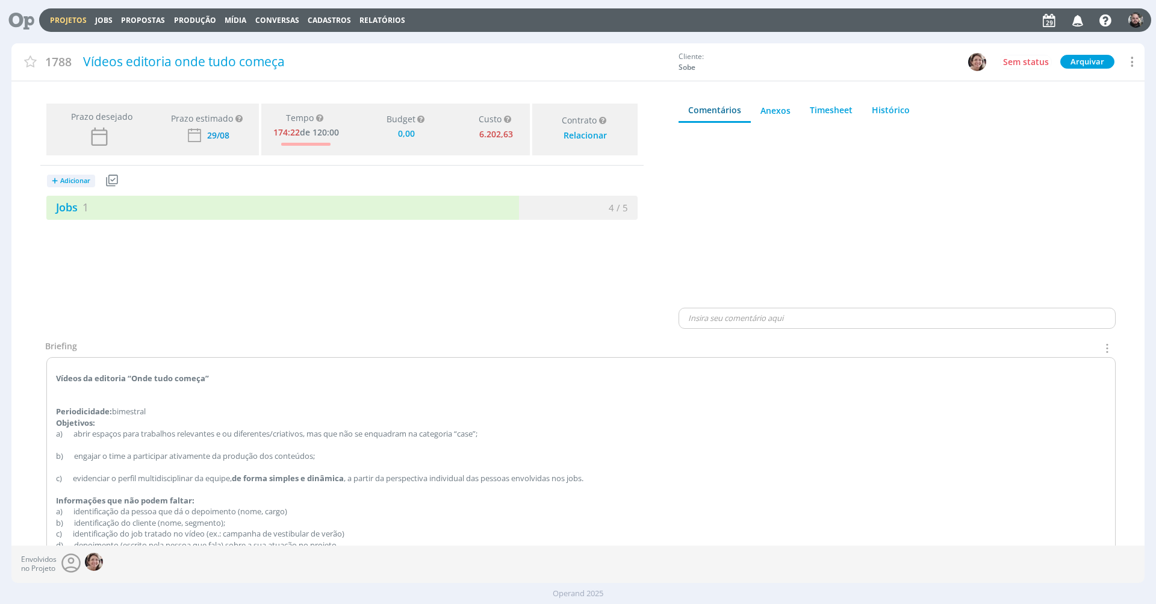
type input "0,00"
